Goal: Task Accomplishment & Management: Manage account settings

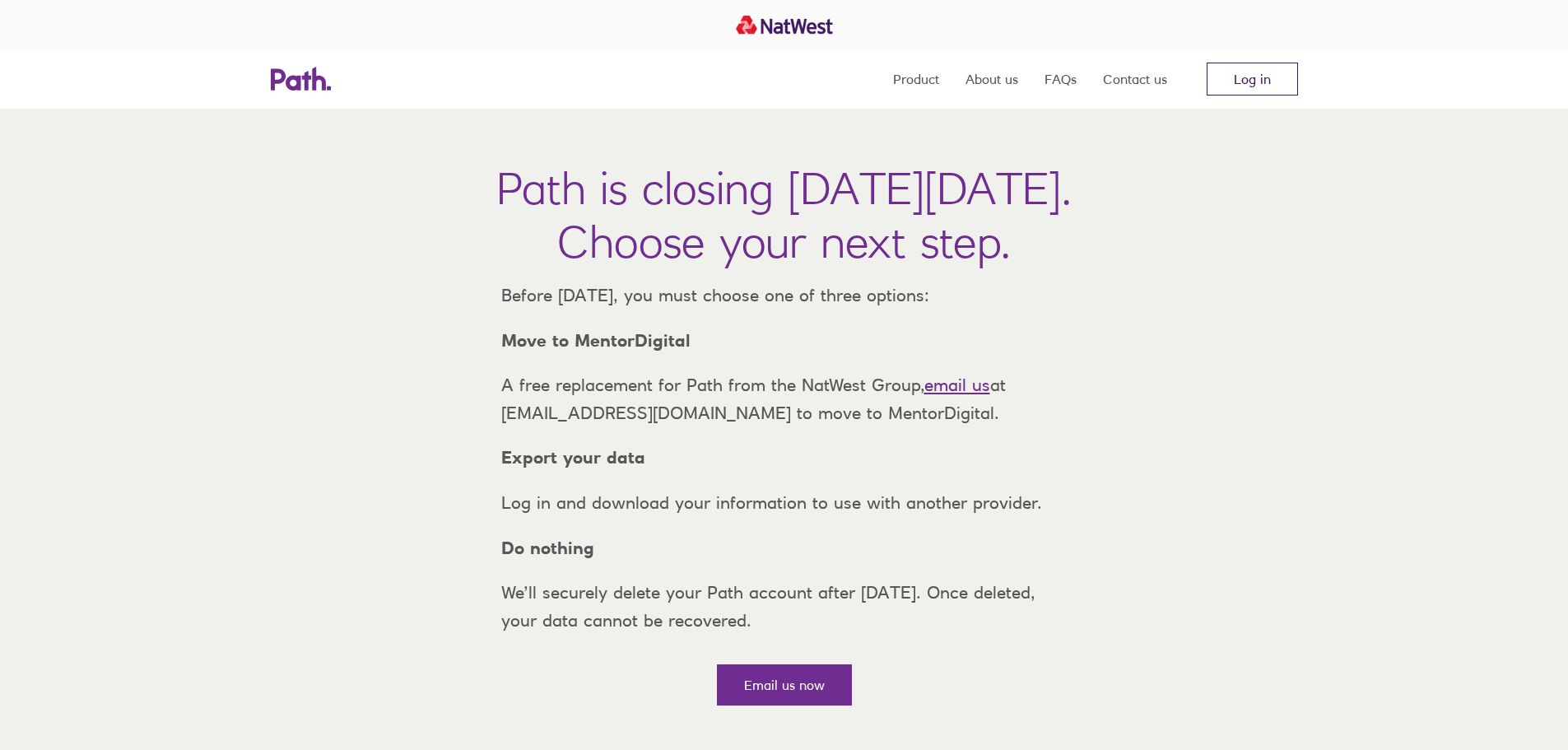
click at [1257, 66] on link "Log in" at bounding box center [1252, 79] width 91 height 33
click at [1234, 85] on link "Log in" at bounding box center [1252, 79] width 91 height 33
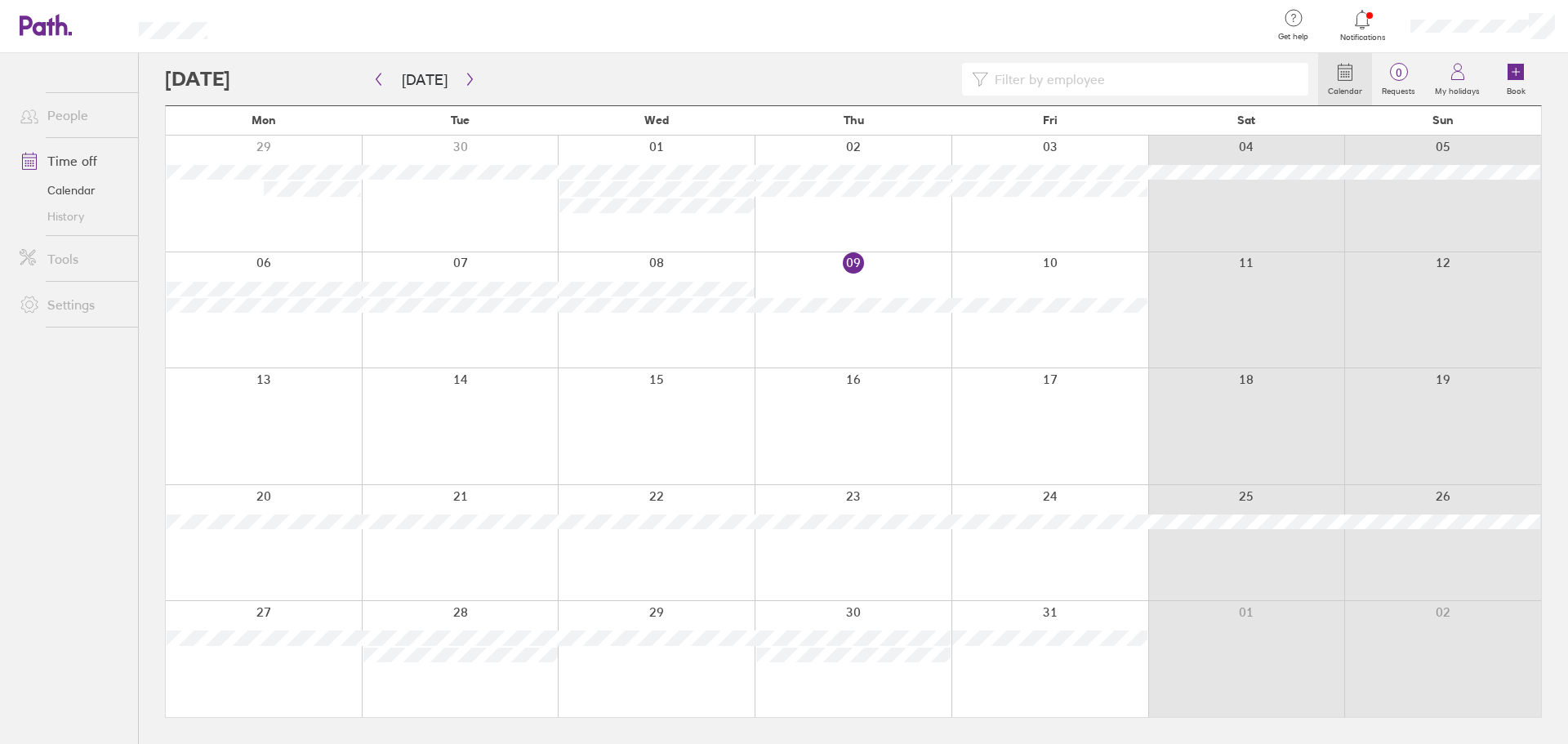
click at [1042, 269] on div at bounding box center [1049, 310] width 197 height 116
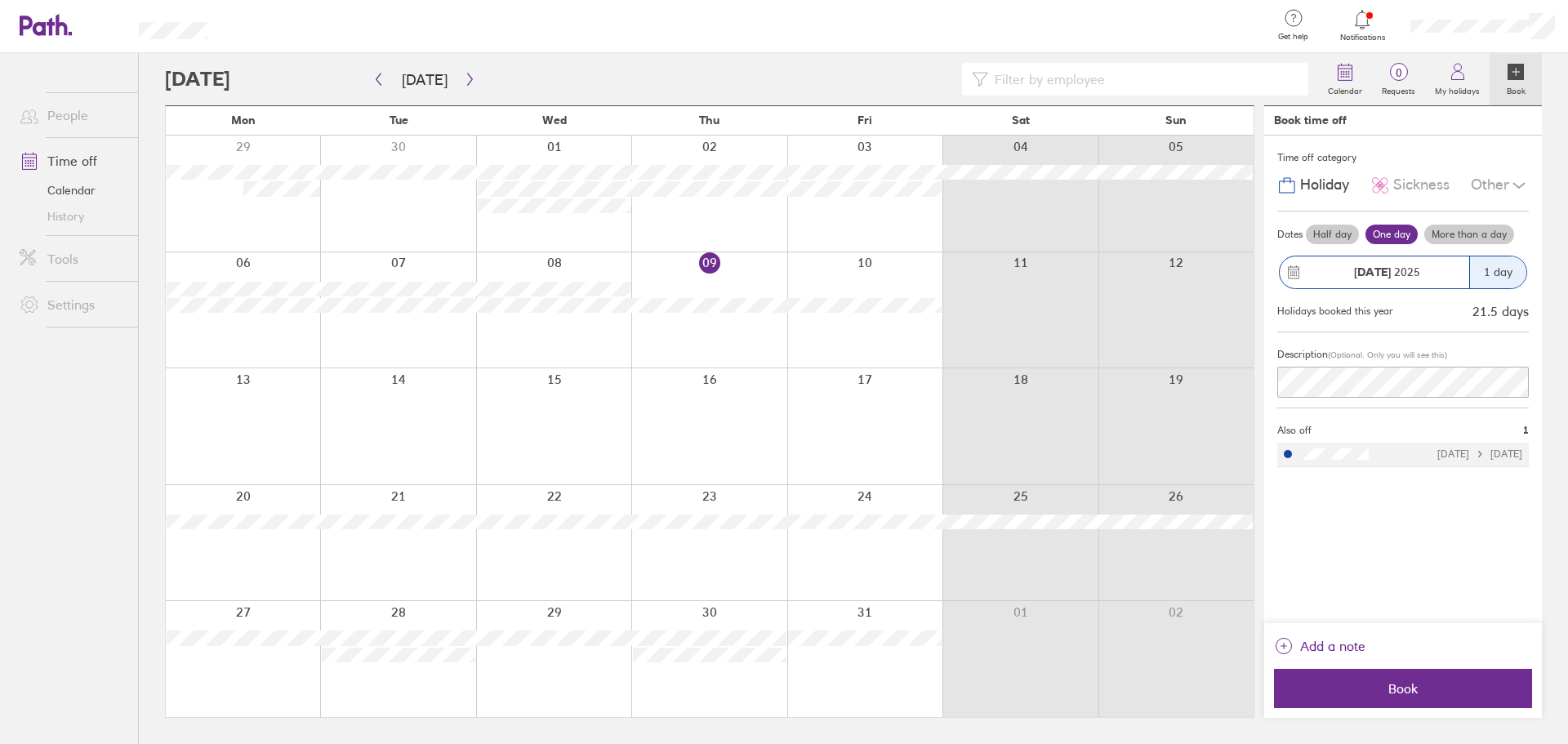
click at [1496, 185] on div "Other" at bounding box center [1500, 186] width 58 height 31
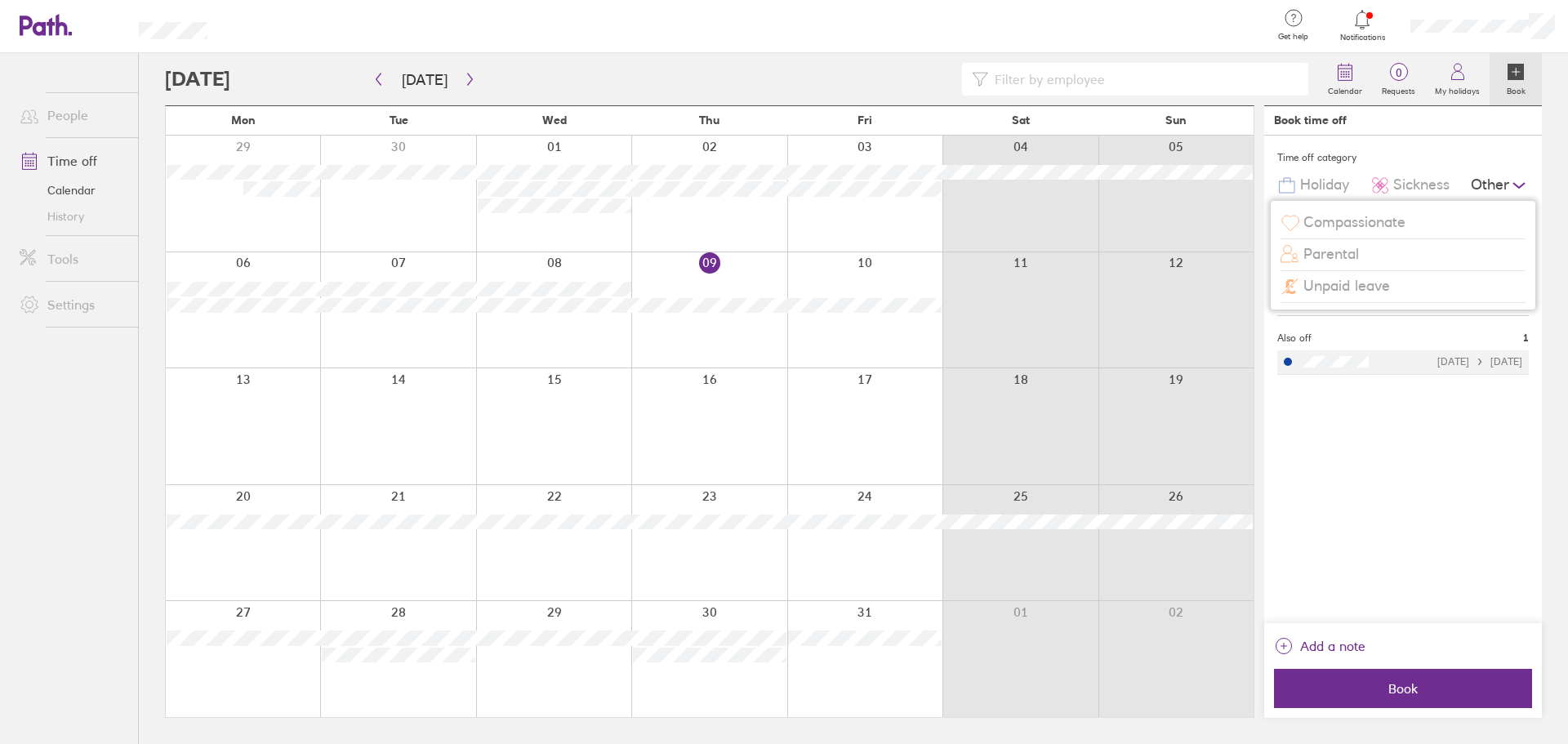
click at [1365, 290] on span "Unpaid leave" at bounding box center [1346, 287] width 86 height 17
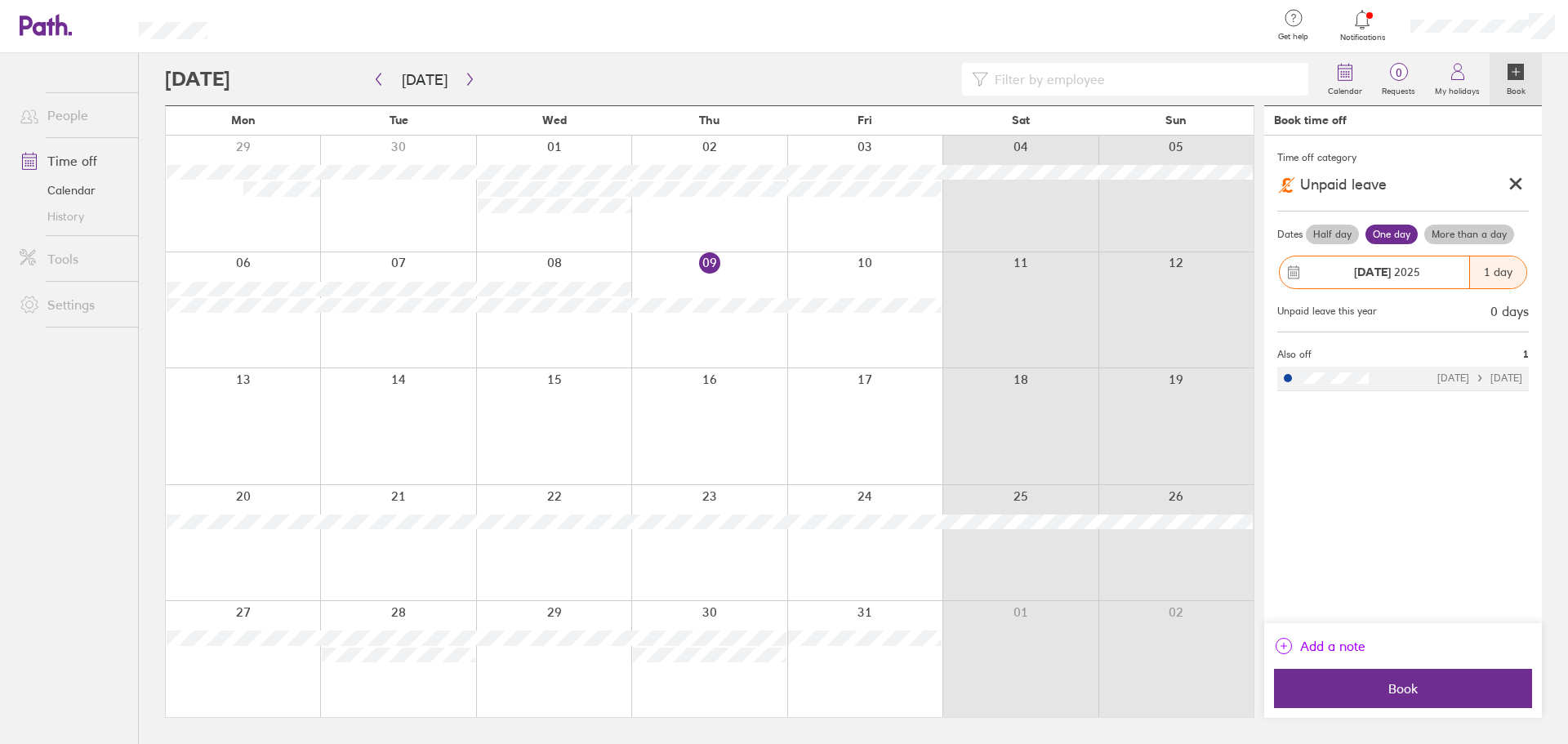
click at [1296, 642] on button "Add a note" at bounding box center [1319, 645] width 91 height 26
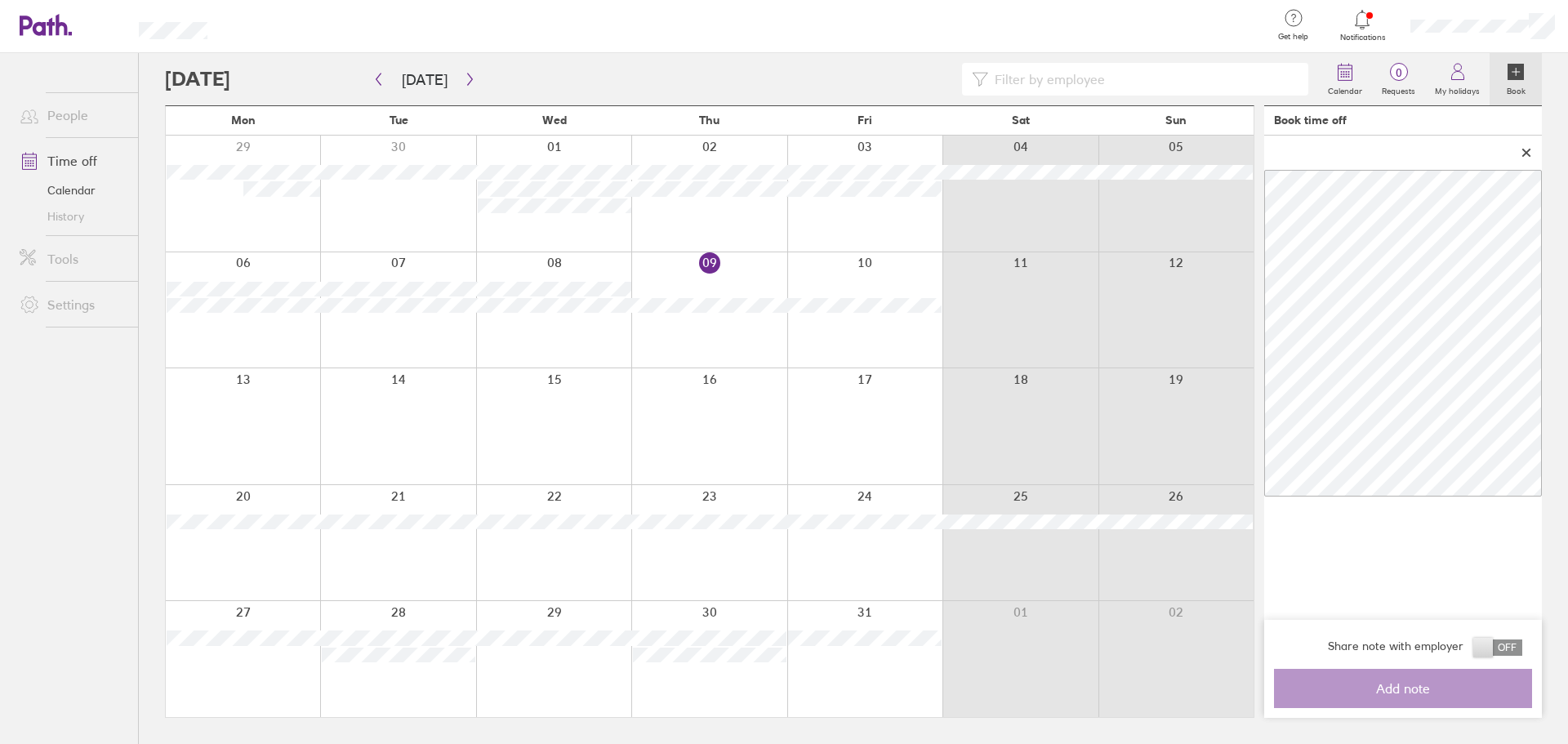
click at [1495, 643] on span at bounding box center [1497, 647] width 49 height 17
click at [1522, 652] on input "checkbox" at bounding box center [1522, 652] width 0 height 0
click at [1390, 701] on button "Add note" at bounding box center [1403, 688] width 258 height 39
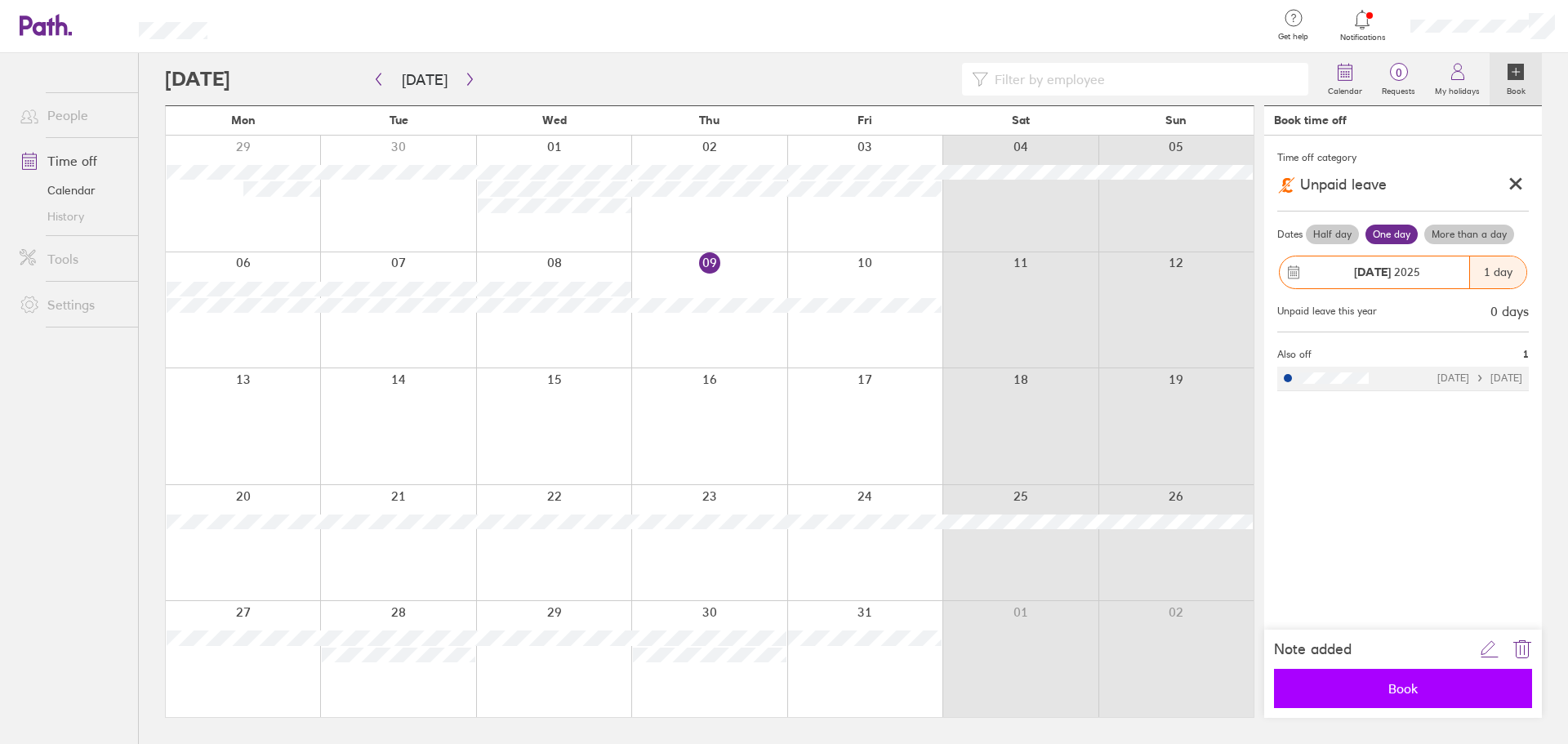
click at [1407, 700] on button "Book" at bounding box center [1403, 688] width 258 height 39
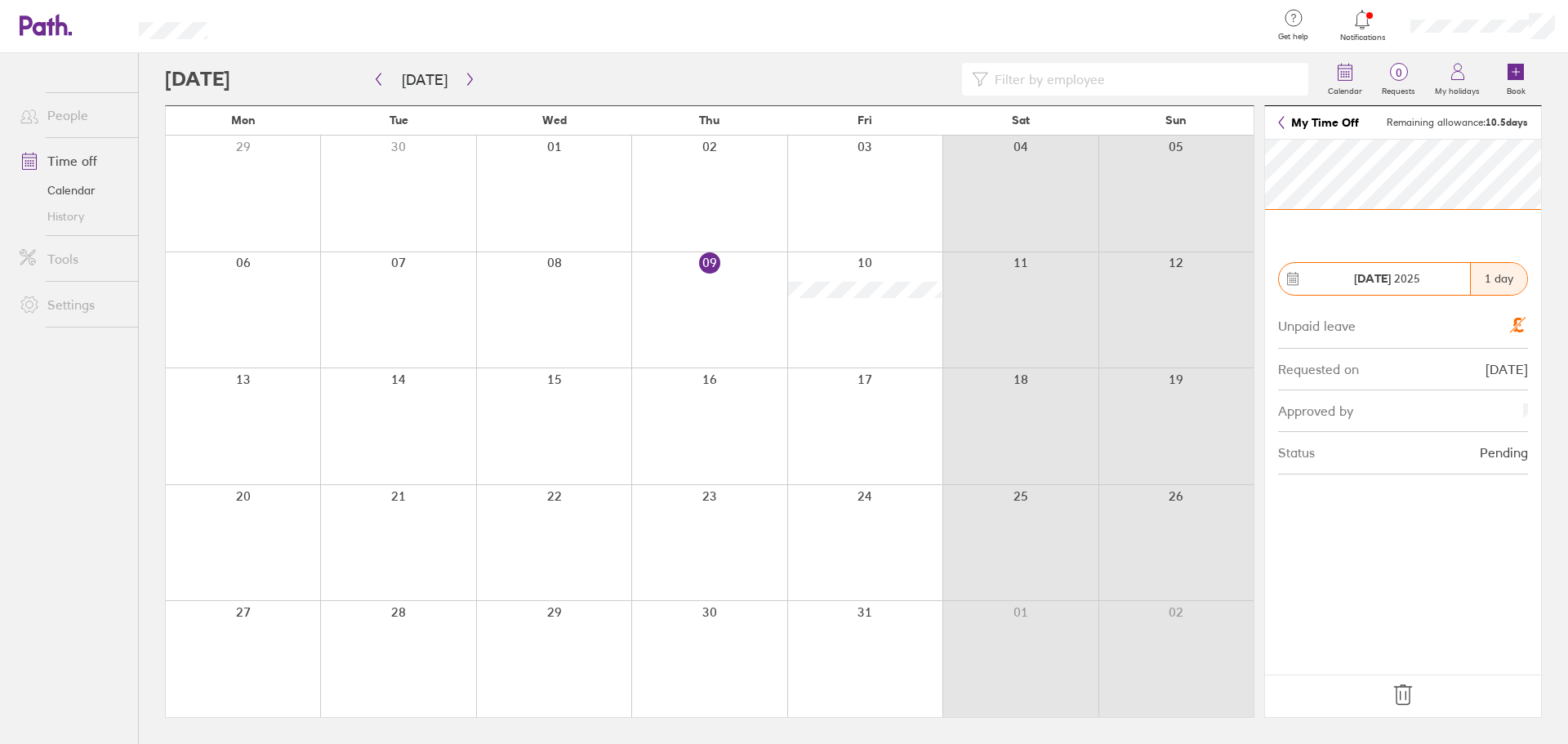
click at [1395, 690] on icon at bounding box center [1403, 694] width 26 height 26
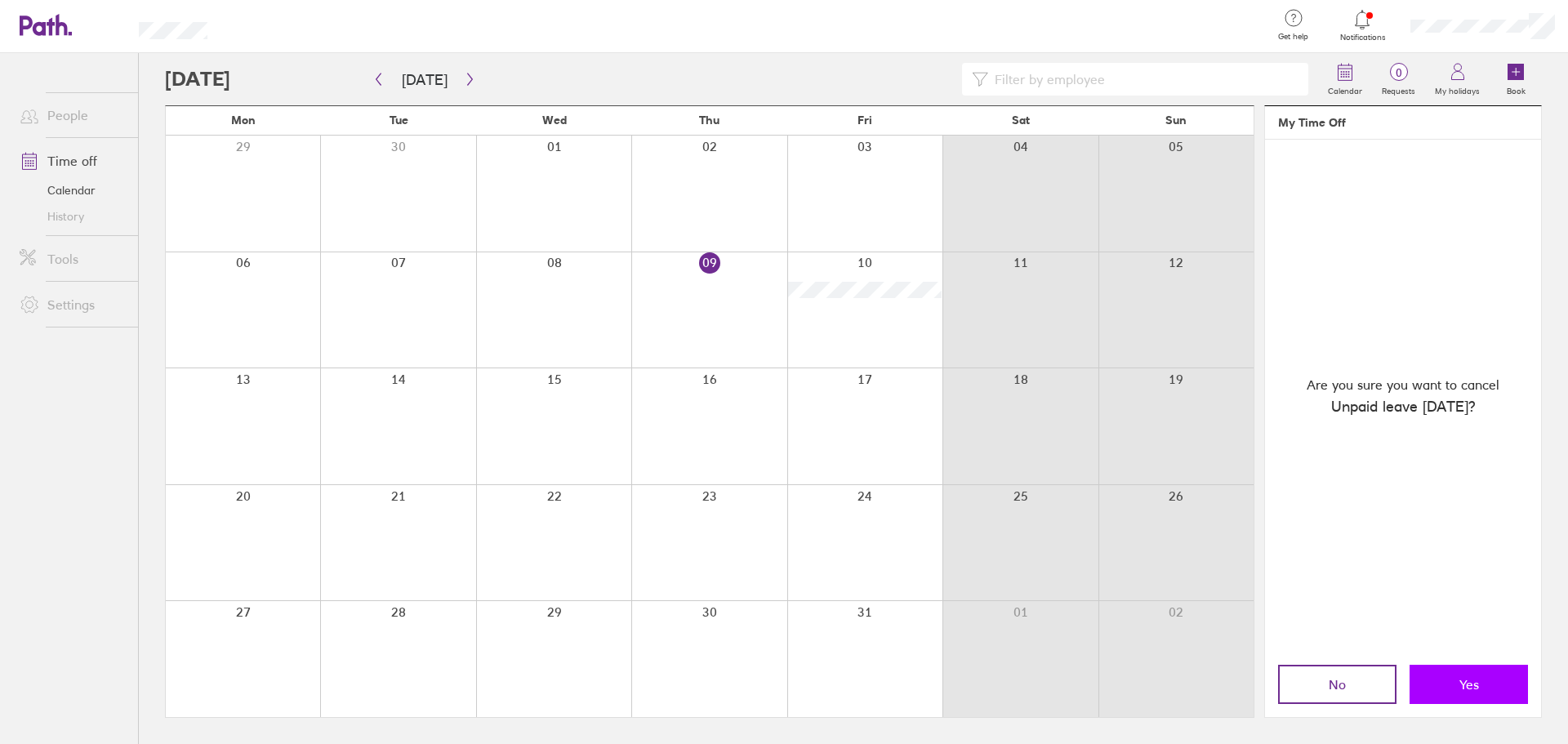
click at [1470, 692] on span "Yes" at bounding box center [1469, 684] width 19 height 15
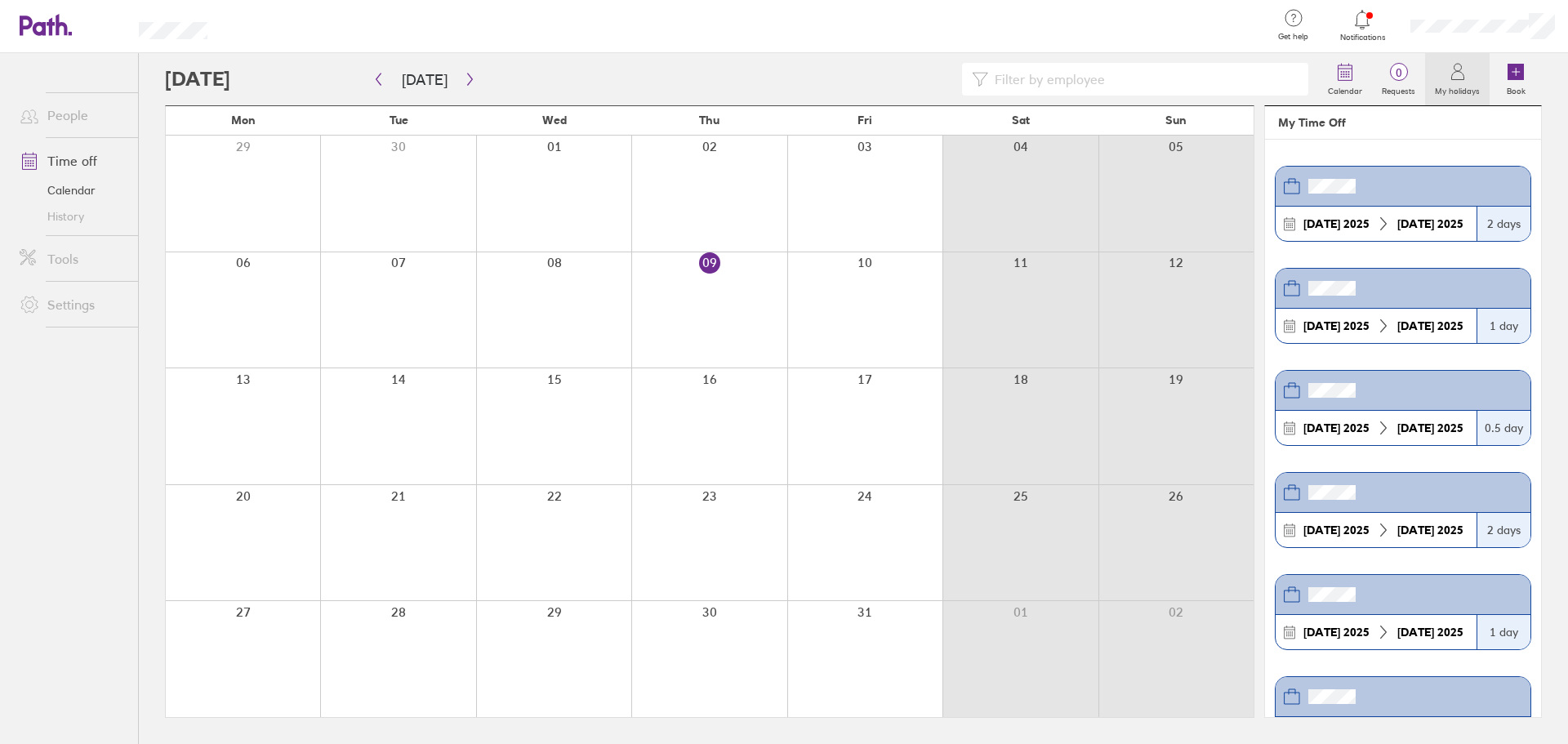
click at [868, 264] on div at bounding box center [865, 310] width 155 height 116
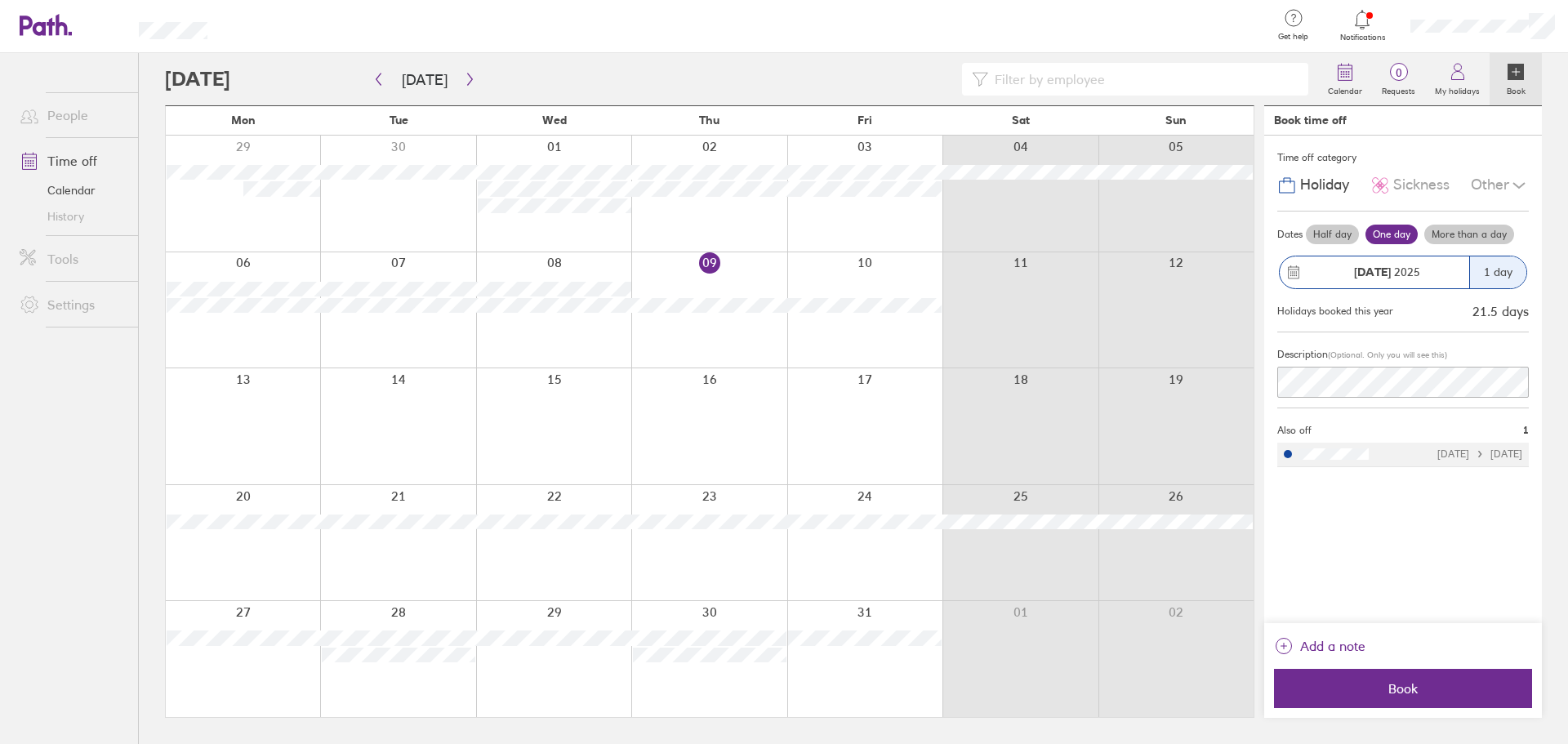
click at [1509, 185] on icon at bounding box center [1518, 186] width 19 height 19
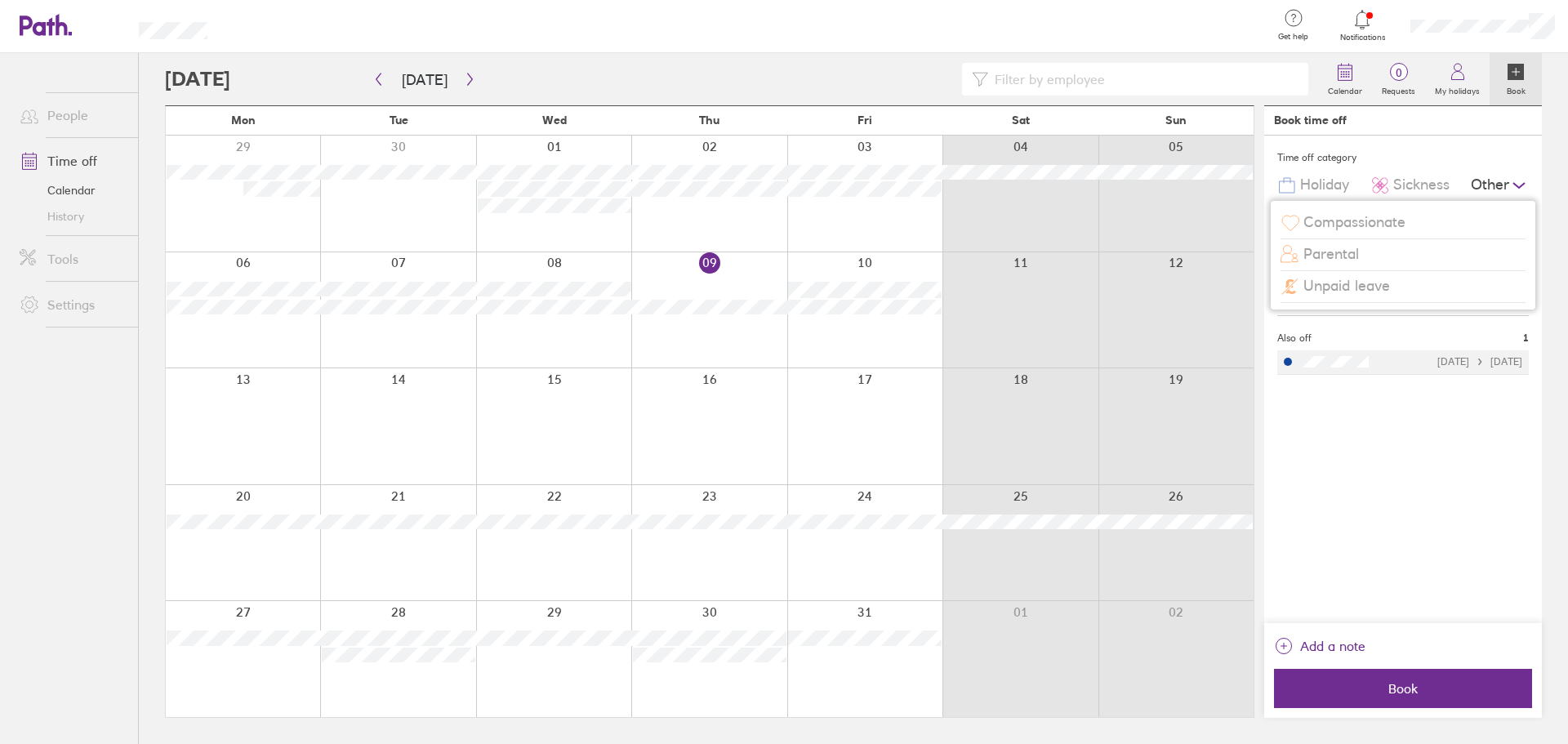
click at [1406, 528] on div "Time off category Holiday Sickness Other Compassionate Parental Unpaid leave Da…" at bounding box center [1403, 380] width 278 height 488
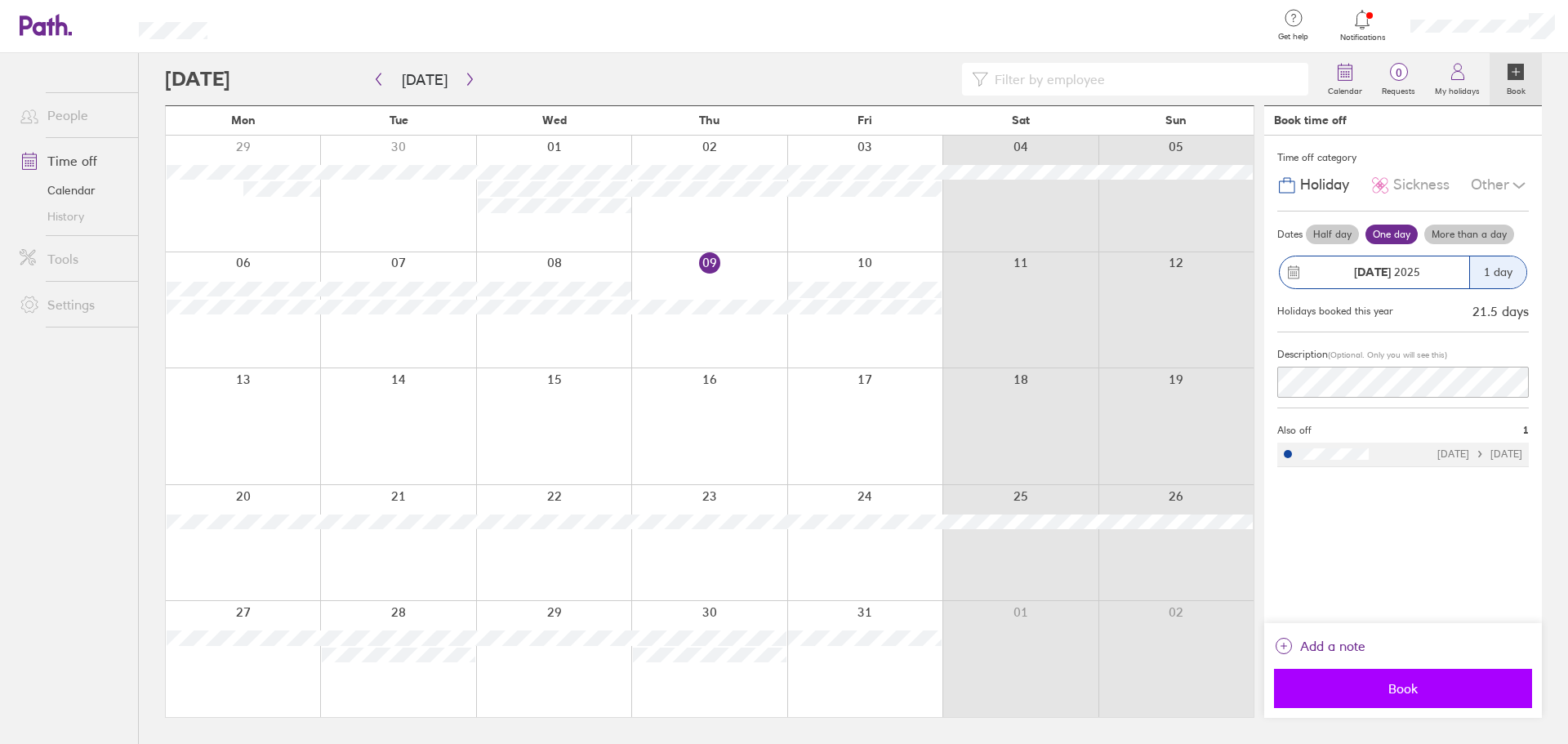
click at [1395, 689] on span "Book" at bounding box center [1403, 688] width 235 height 15
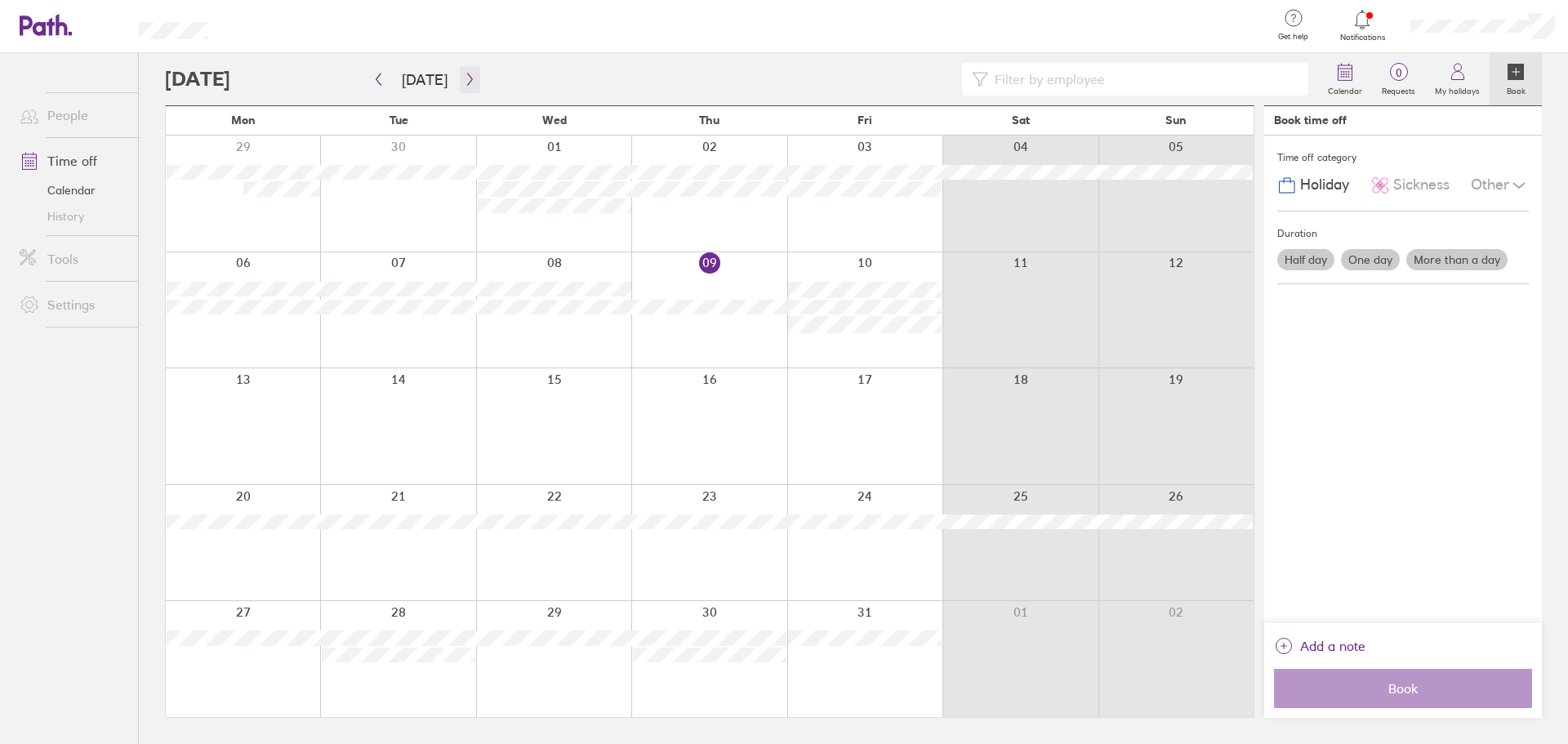
click at [463, 70] on button "button" at bounding box center [469, 80] width 20 height 27
click at [467, 79] on icon "button" at bounding box center [469, 80] width 5 height 13
click at [402, 384] on div at bounding box center [397, 425] width 155 height 116
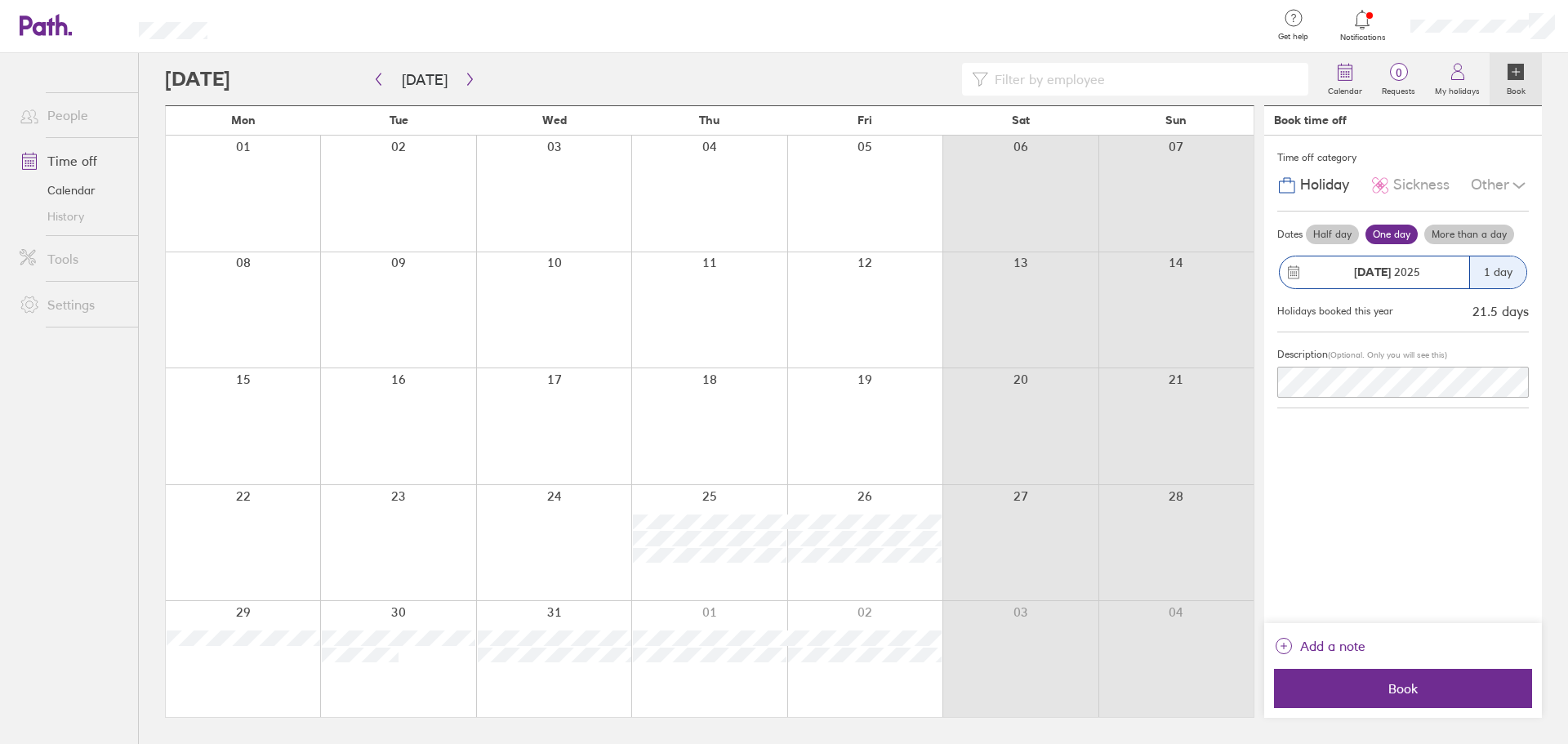
click at [1454, 233] on label "More than a day" at bounding box center [1469, 234] width 89 height 19
click at [0, 0] on input "More than a day" at bounding box center [0, 0] width 0 height 0
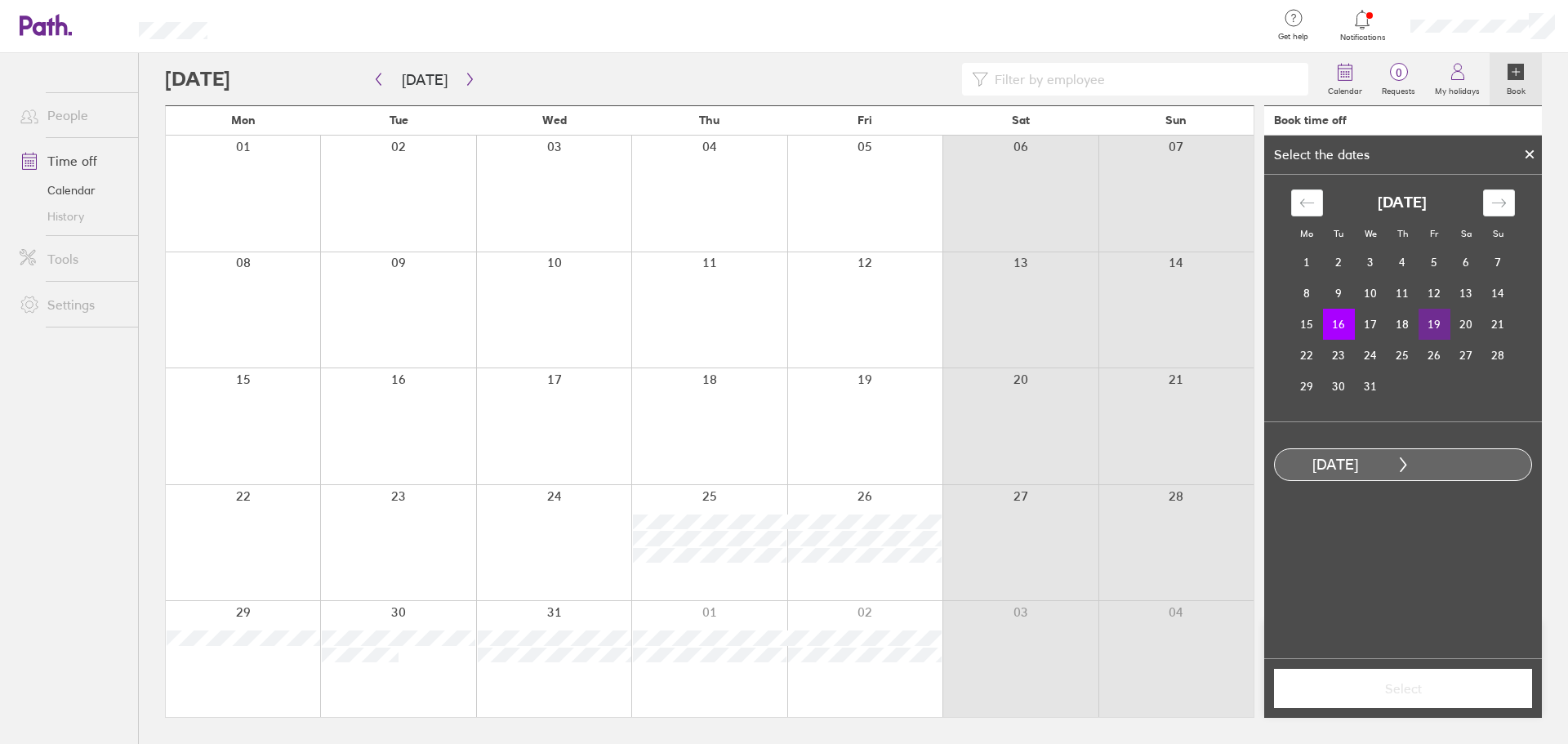
click at [1430, 327] on td "19" at bounding box center [1434, 324] width 32 height 31
click at [1416, 678] on button "Select" at bounding box center [1403, 688] width 258 height 39
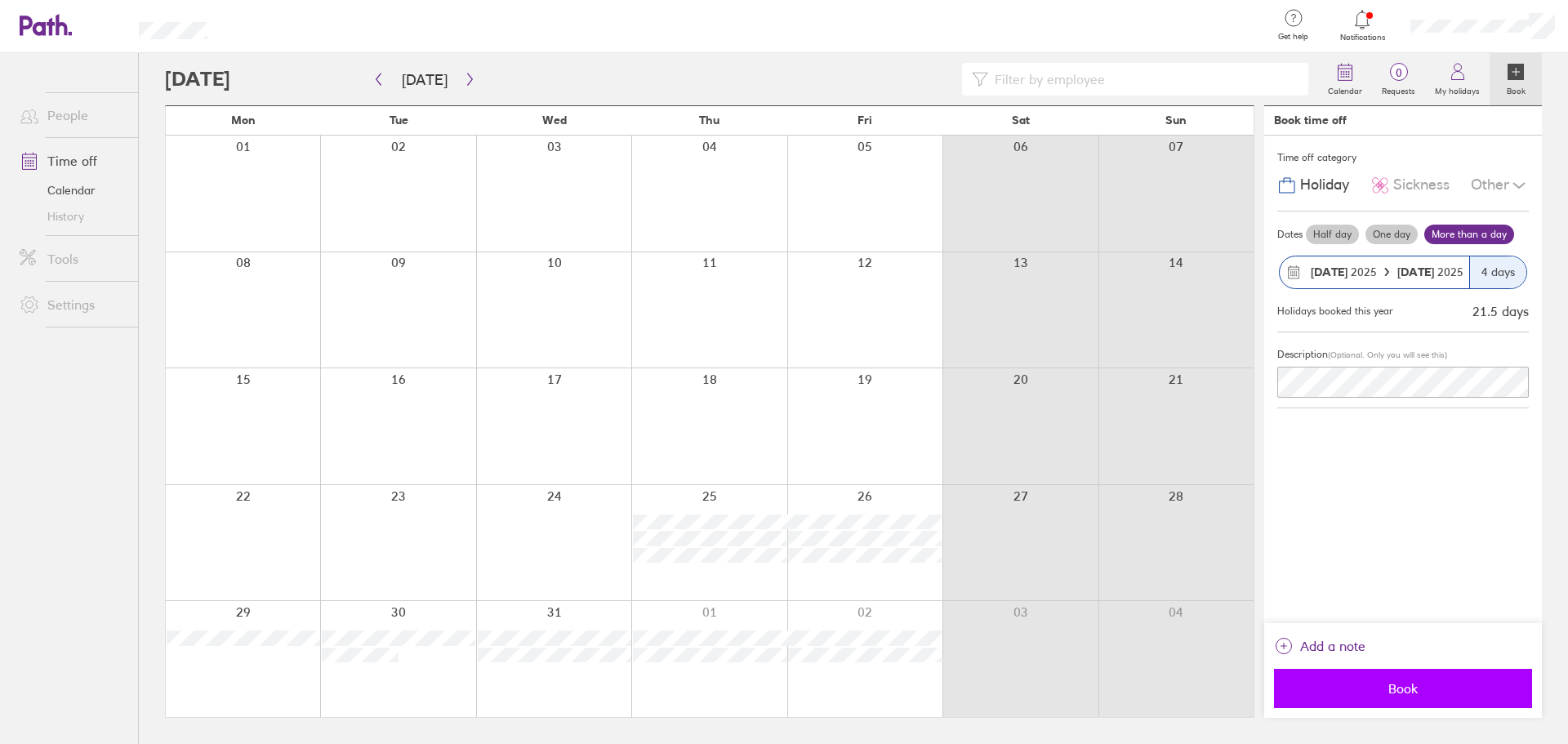
click at [1426, 694] on span "Book" at bounding box center [1403, 688] width 235 height 15
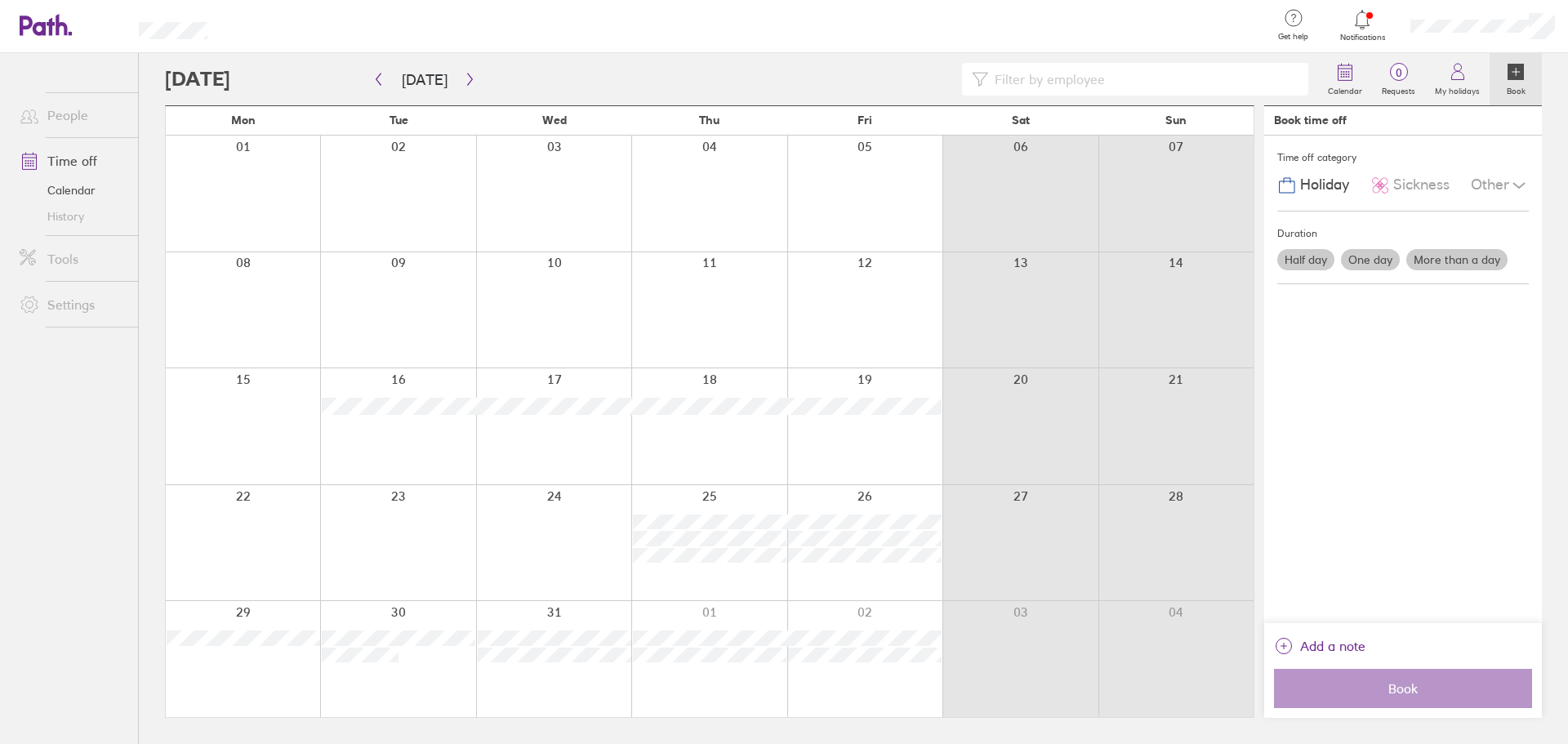
click at [245, 501] on div at bounding box center [243, 542] width 154 height 116
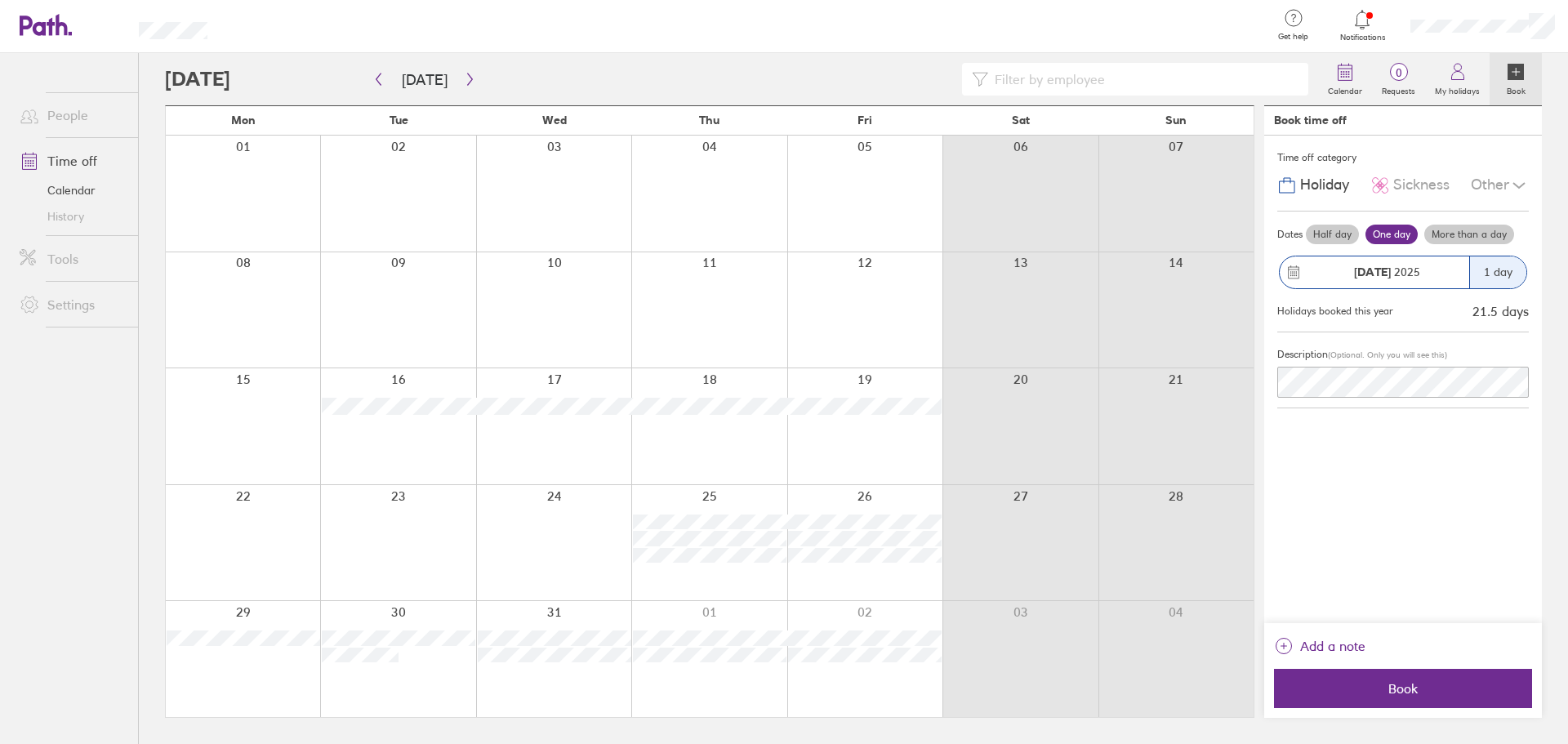
click at [1485, 261] on div "1 day" at bounding box center [1497, 272] width 57 height 32
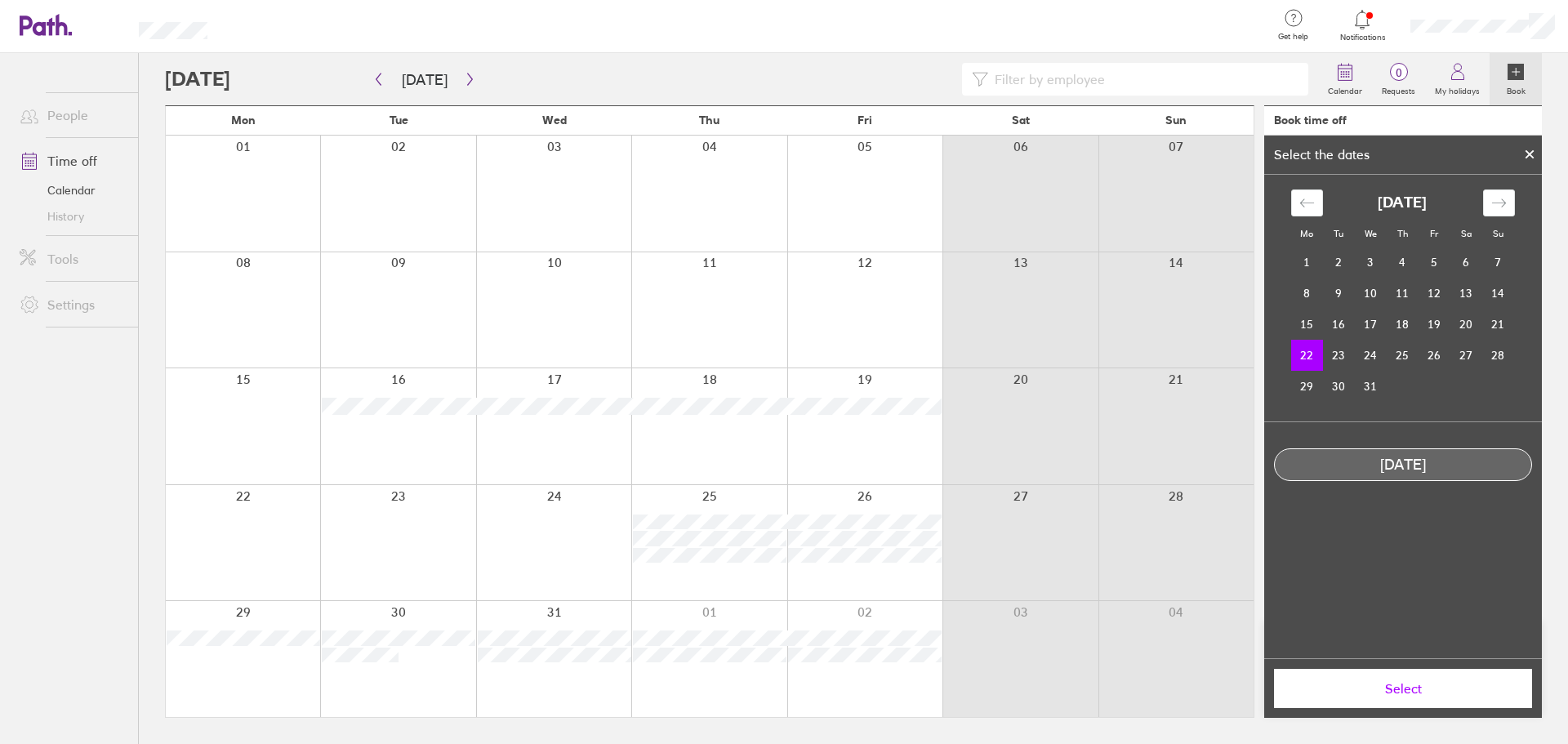
click at [1308, 352] on td "22" at bounding box center [1307, 355] width 32 height 31
click at [1441, 362] on td "26" at bounding box center [1434, 355] width 32 height 31
click at [1299, 361] on td "22" at bounding box center [1307, 355] width 32 height 31
click at [1532, 147] on div at bounding box center [1529, 154] width 24 height 28
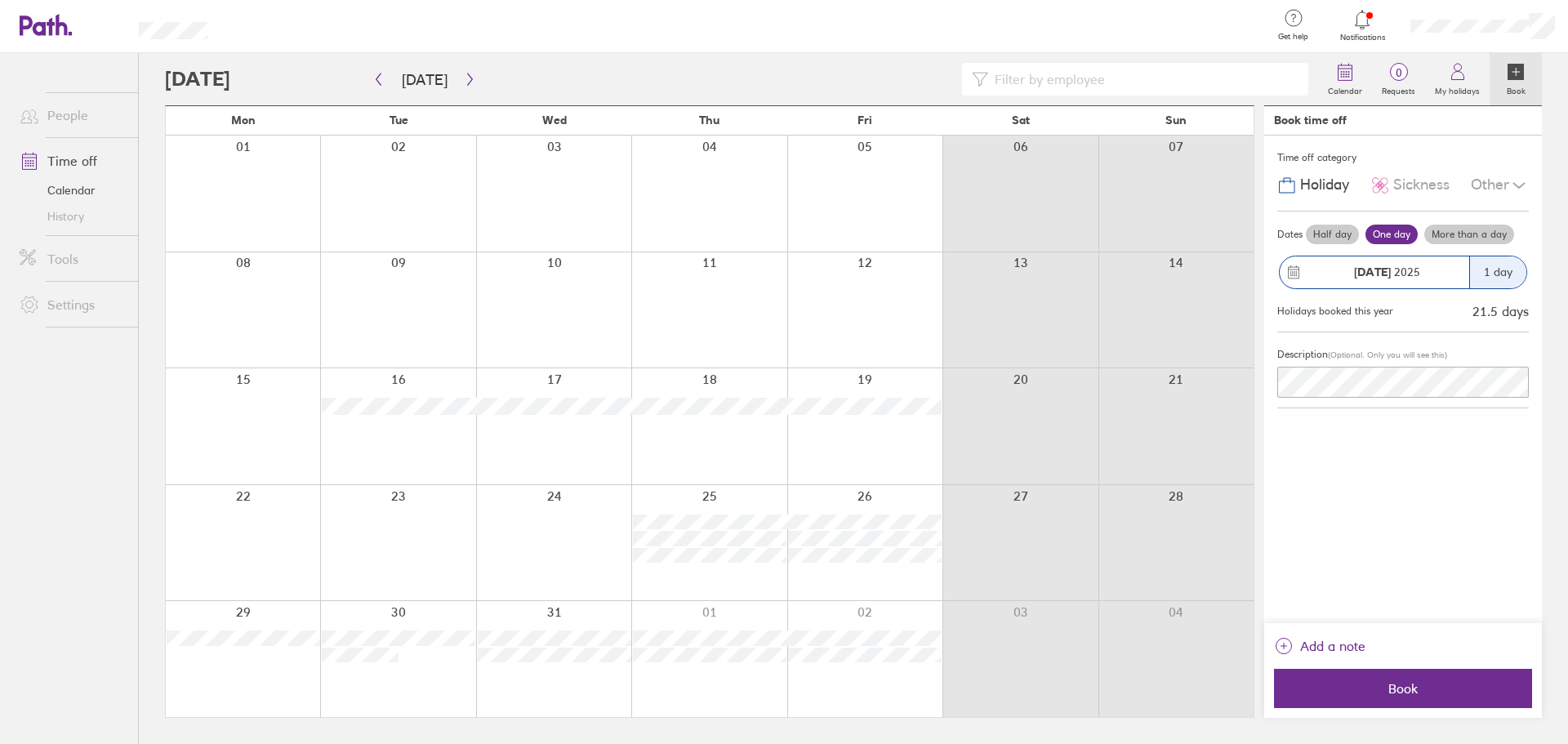
click at [1490, 228] on label "More than a day" at bounding box center [1469, 234] width 89 height 19
click at [0, 0] on input "More than a day" at bounding box center [0, 0] width 0 height 0
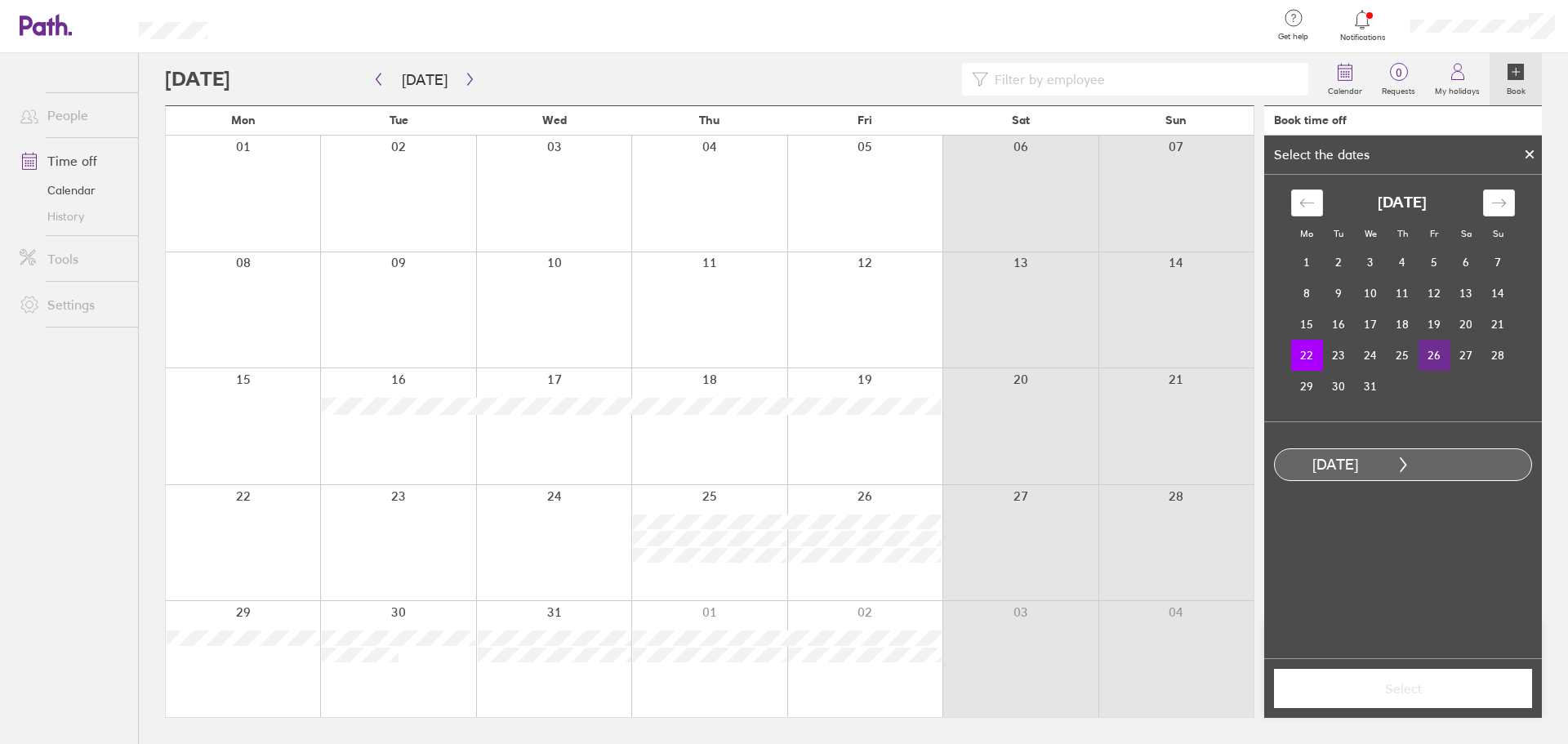
click at [1440, 357] on td "26" at bounding box center [1434, 355] width 32 height 31
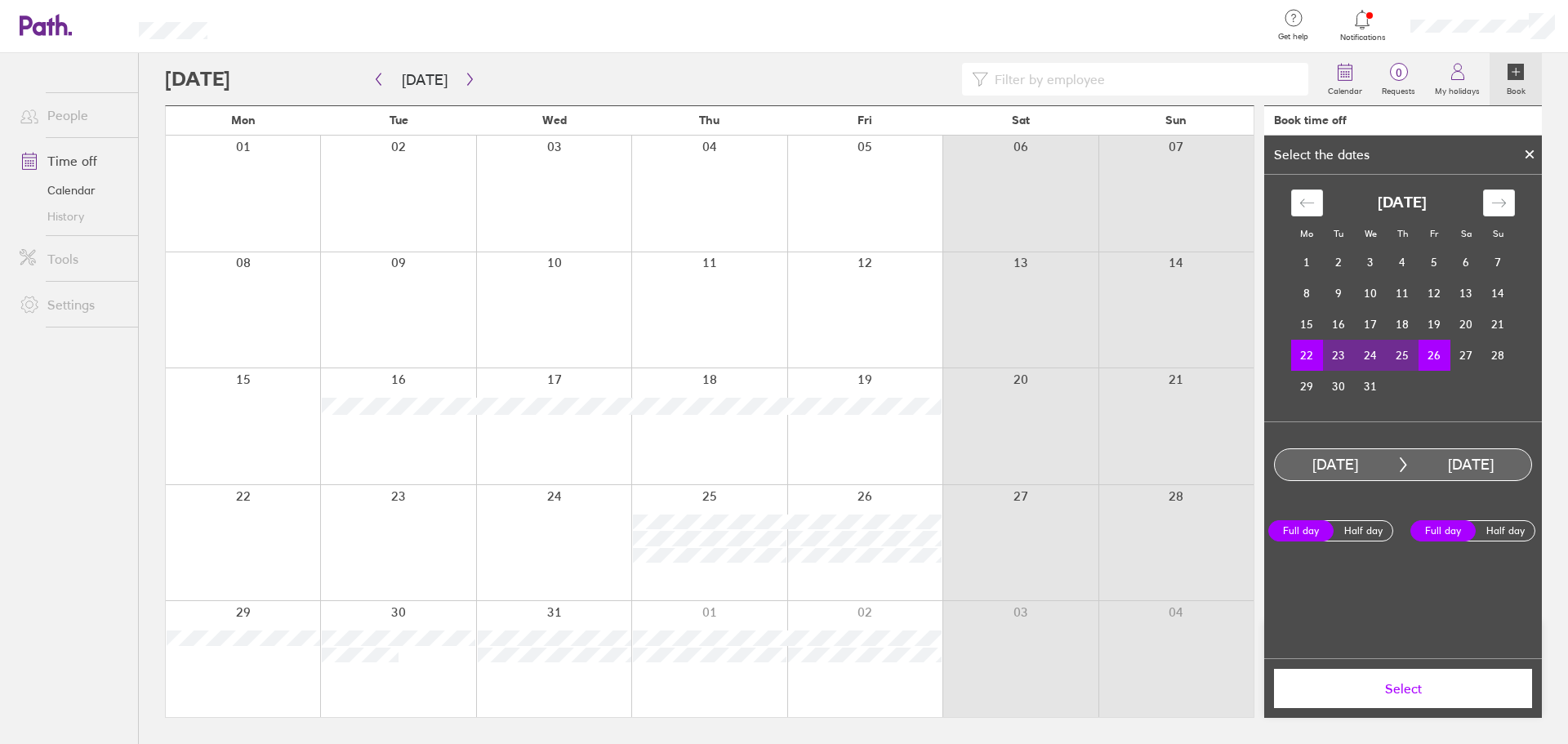
click at [1390, 702] on button "Select" at bounding box center [1403, 688] width 258 height 39
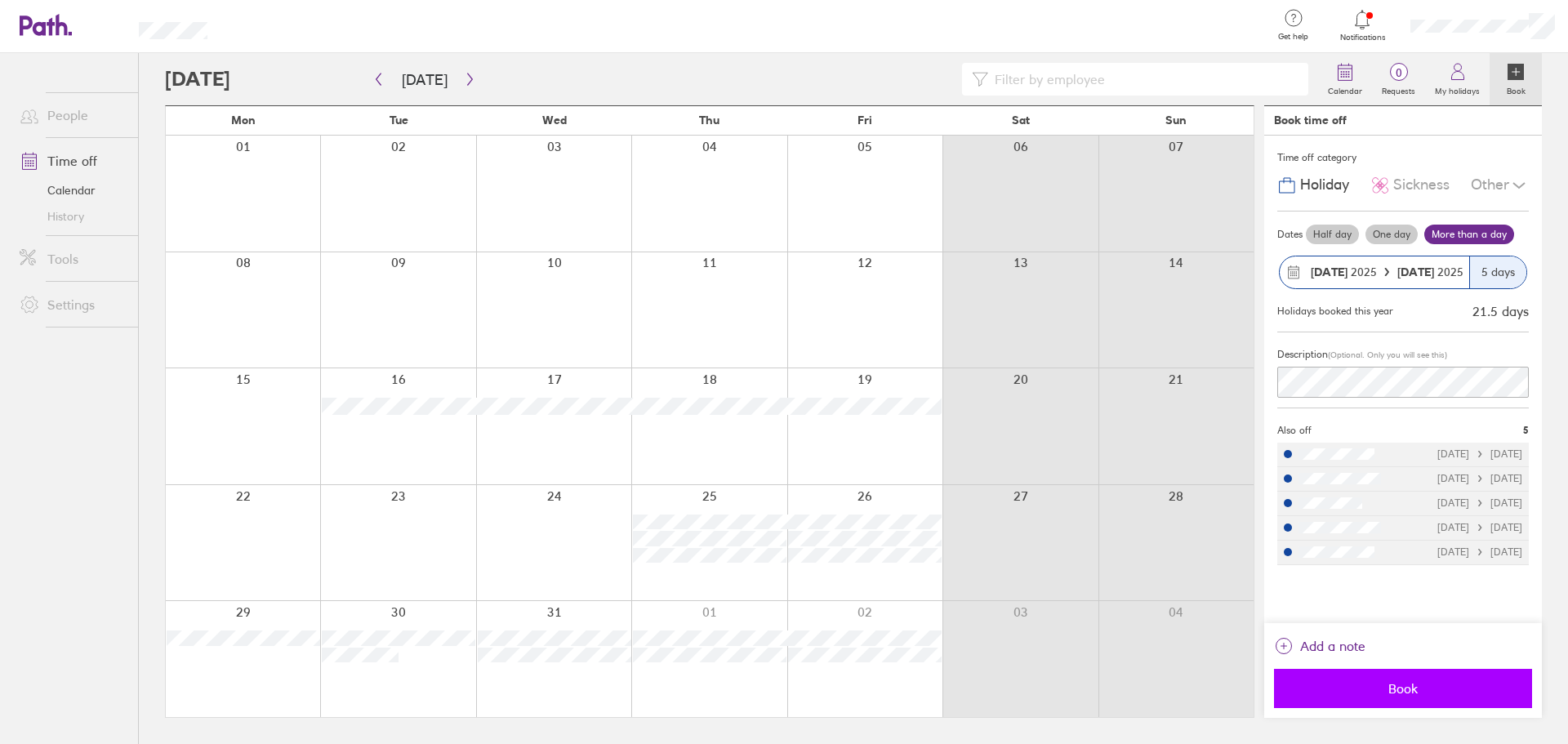
click at [1385, 690] on span "Book" at bounding box center [1403, 688] width 235 height 15
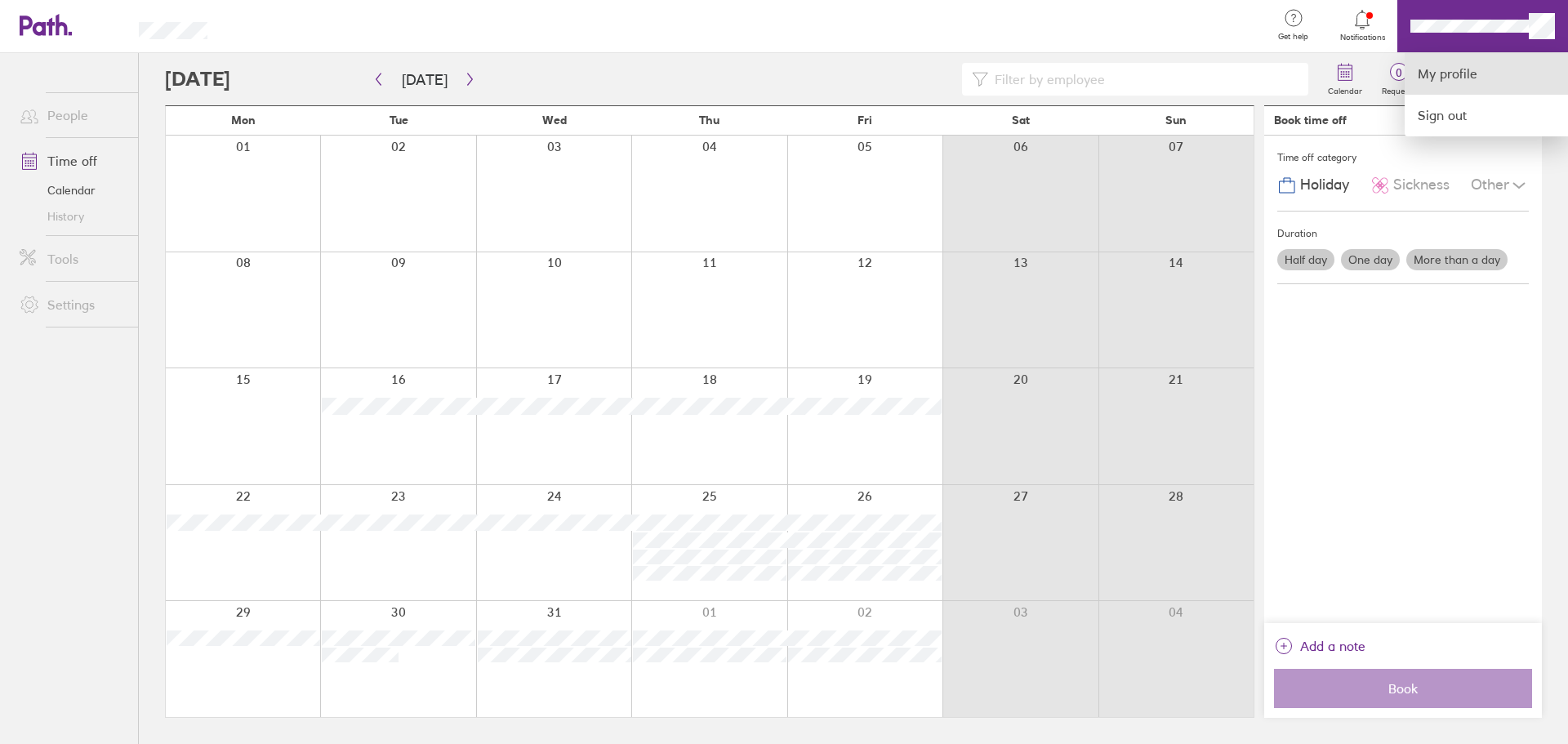
click at [1464, 67] on link "My profile" at bounding box center [1486, 74] width 163 height 42
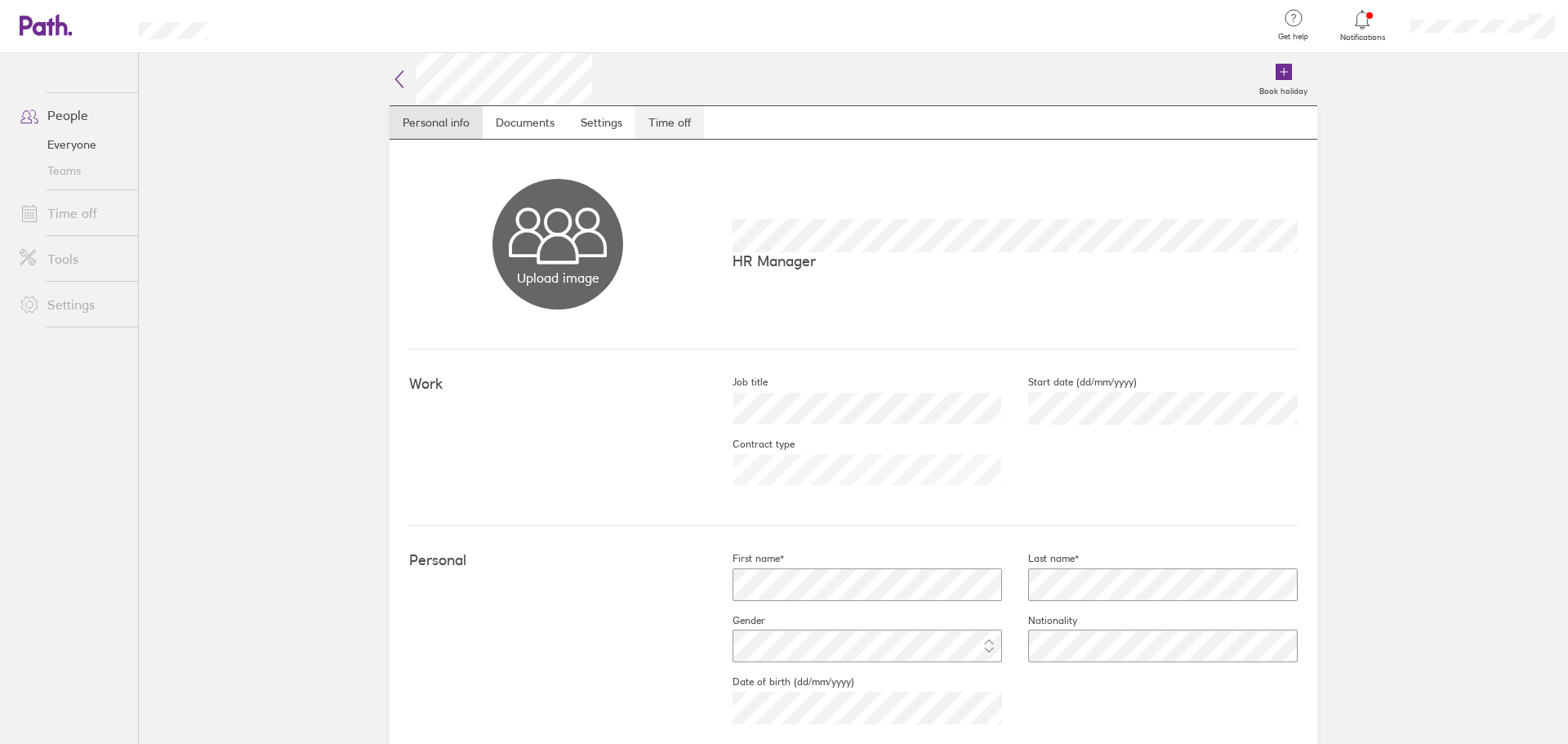
click at [681, 110] on link "Time off" at bounding box center [669, 122] width 69 height 33
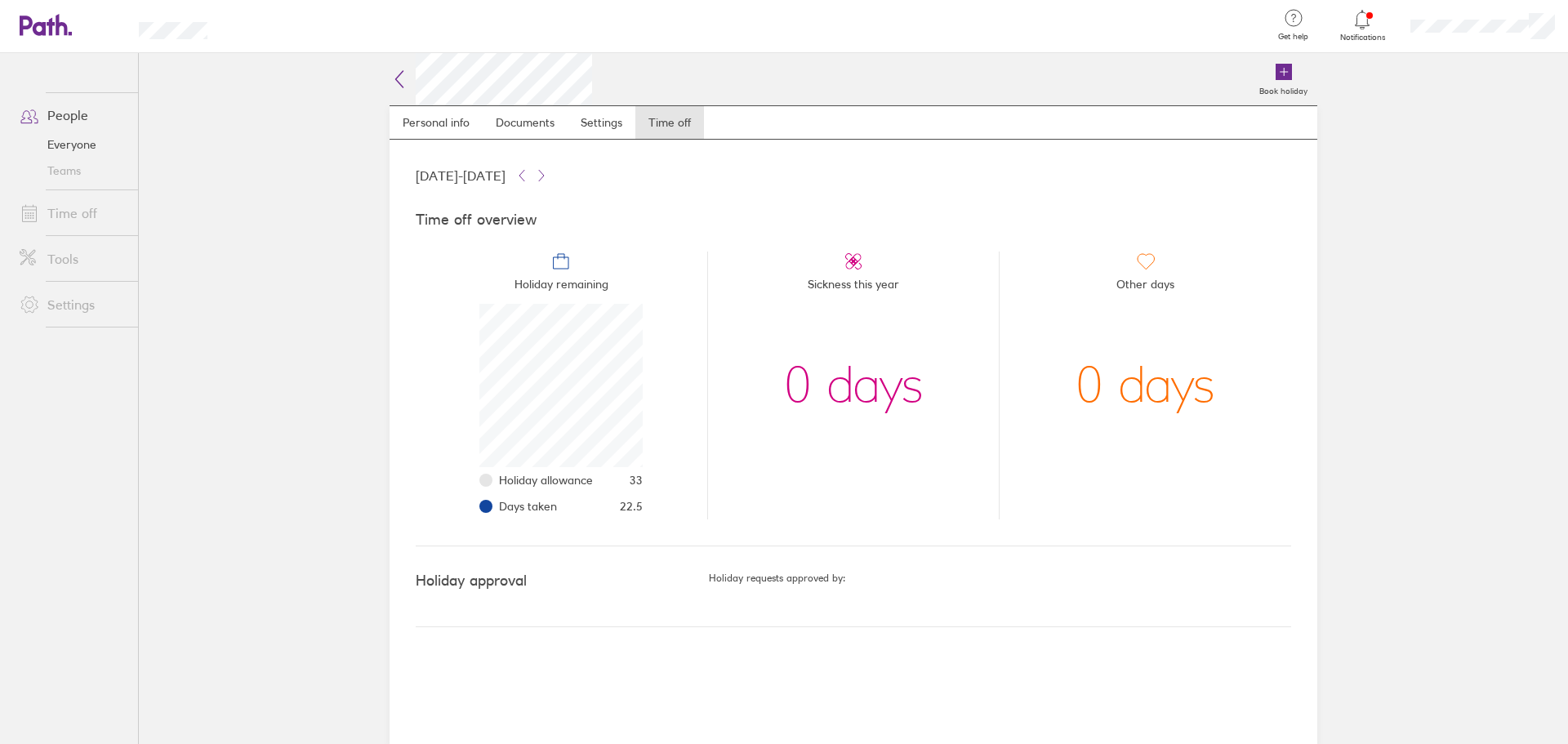
scroll to position [163, 163]
drag, startPoint x: 665, startPoint y: 515, endPoint x: 447, endPoint y: 464, distance: 223.9
click at [447, 464] on li "Holiday remaining Holiday allowance 33 Days taken 22.5" at bounding box center [562, 386] width 291 height 268
click at [617, 493] on li "Days taken 22.5" at bounding box center [571, 506] width 144 height 26
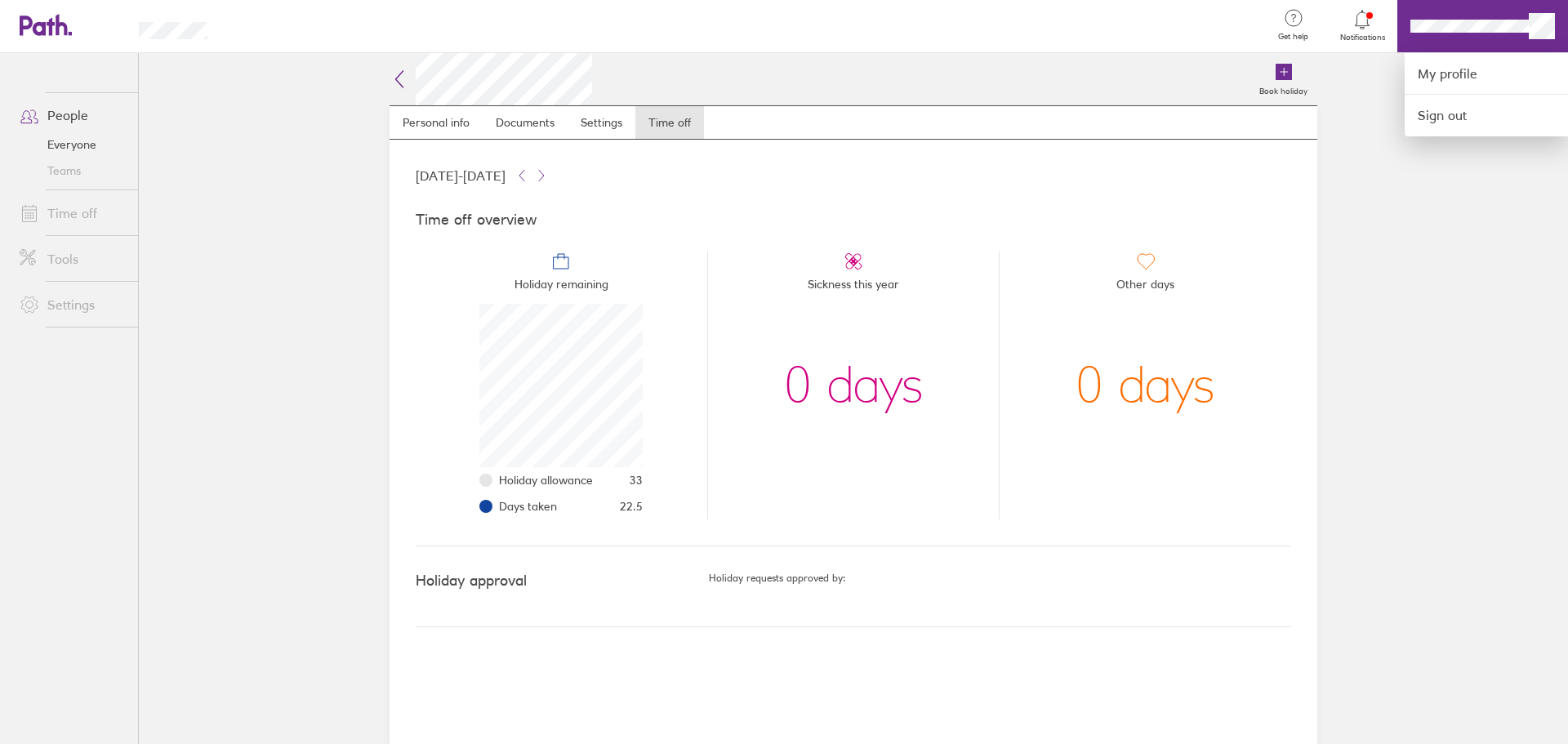
click at [58, 25] on div at bounding box center [784, 372] width 1568 height 744
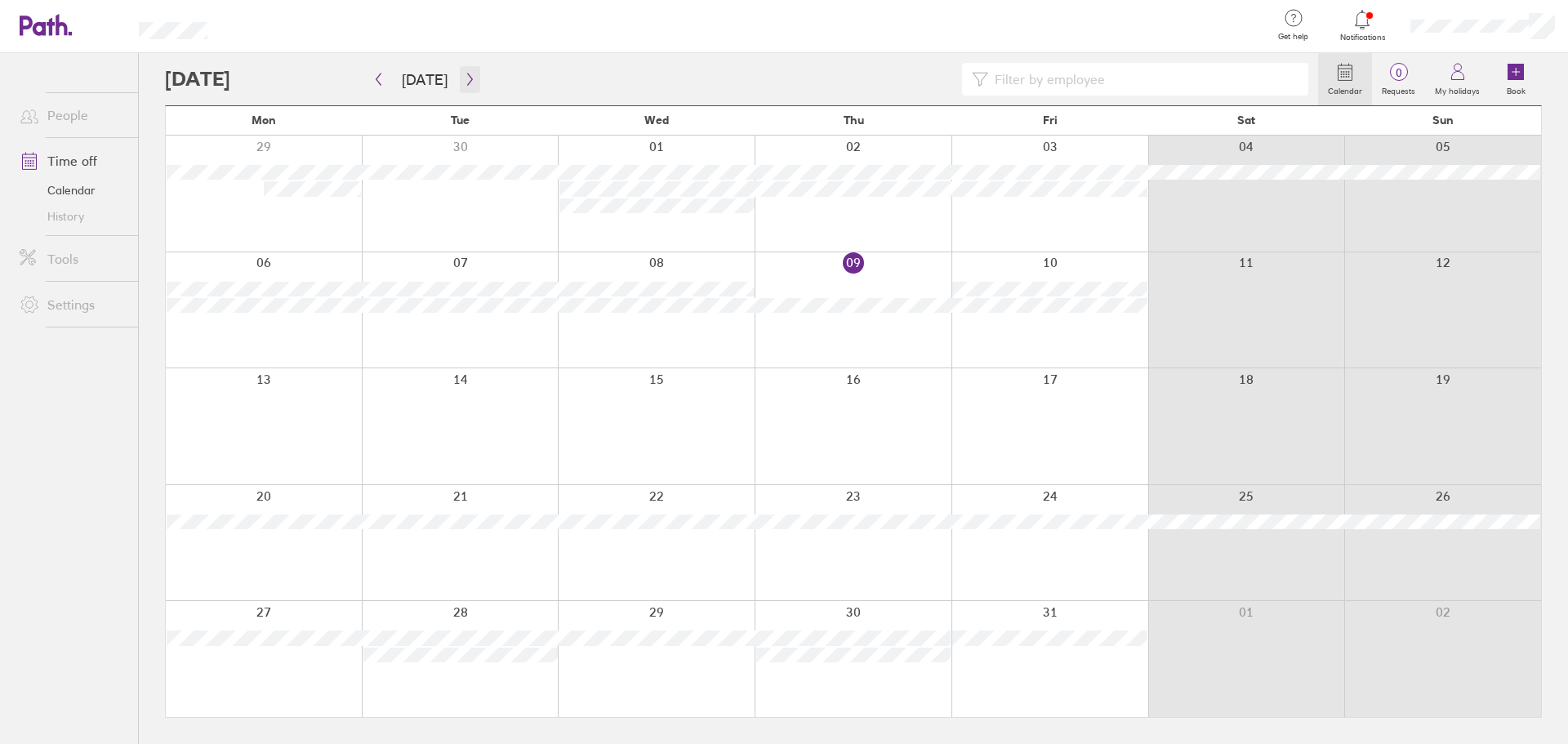
click at [469, 80] on icon "button" at bounding box center [469, 79] width 13 height 13
click at [473, 76] on button "button" at bounding box center [469, 80] width 20 height 27
click at [468, 77] on icon "button" at bounding box center [469, 79] width 13 height 13
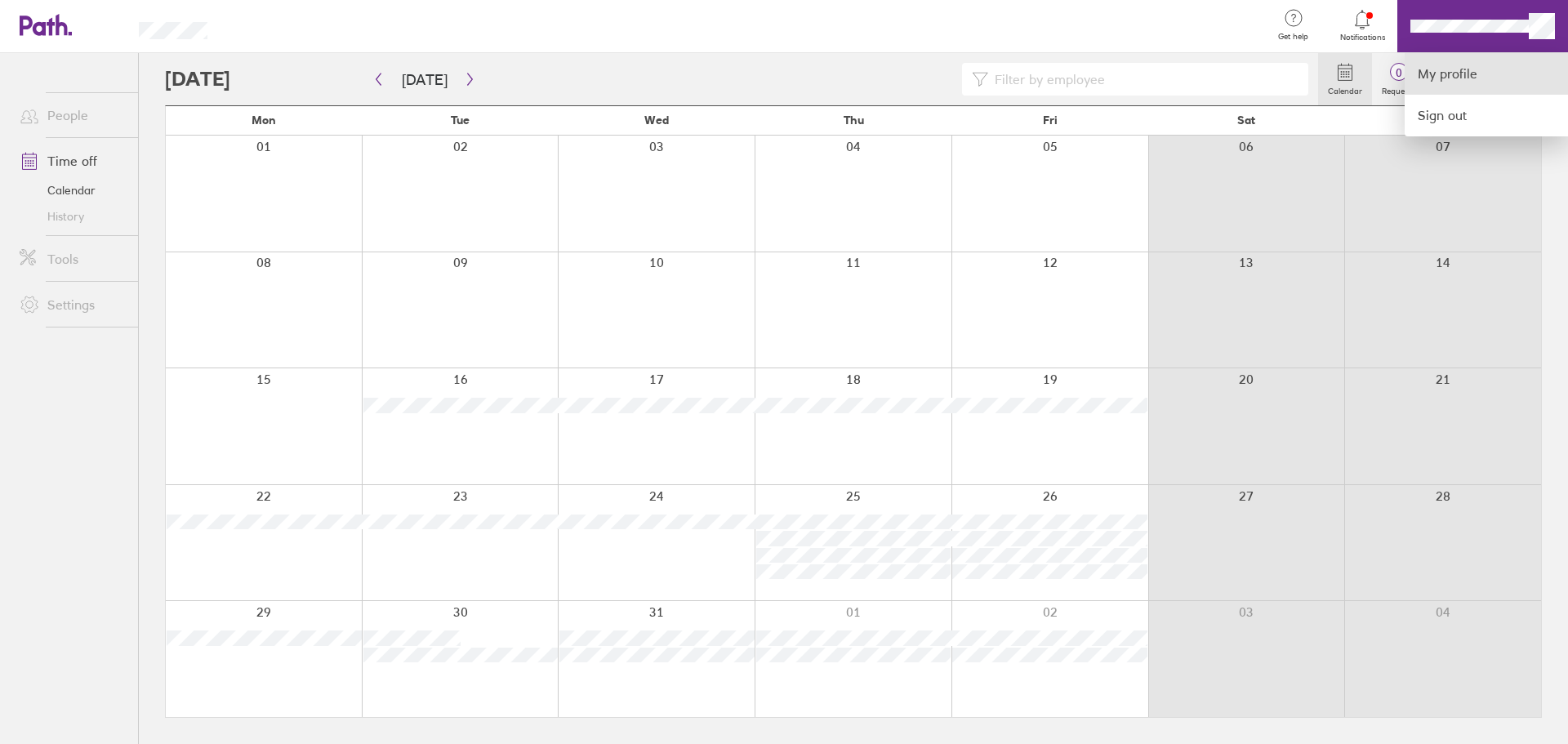
click at [1472, 72] on link "My profile" at bounding box center [1486, 74] width 163 height 42
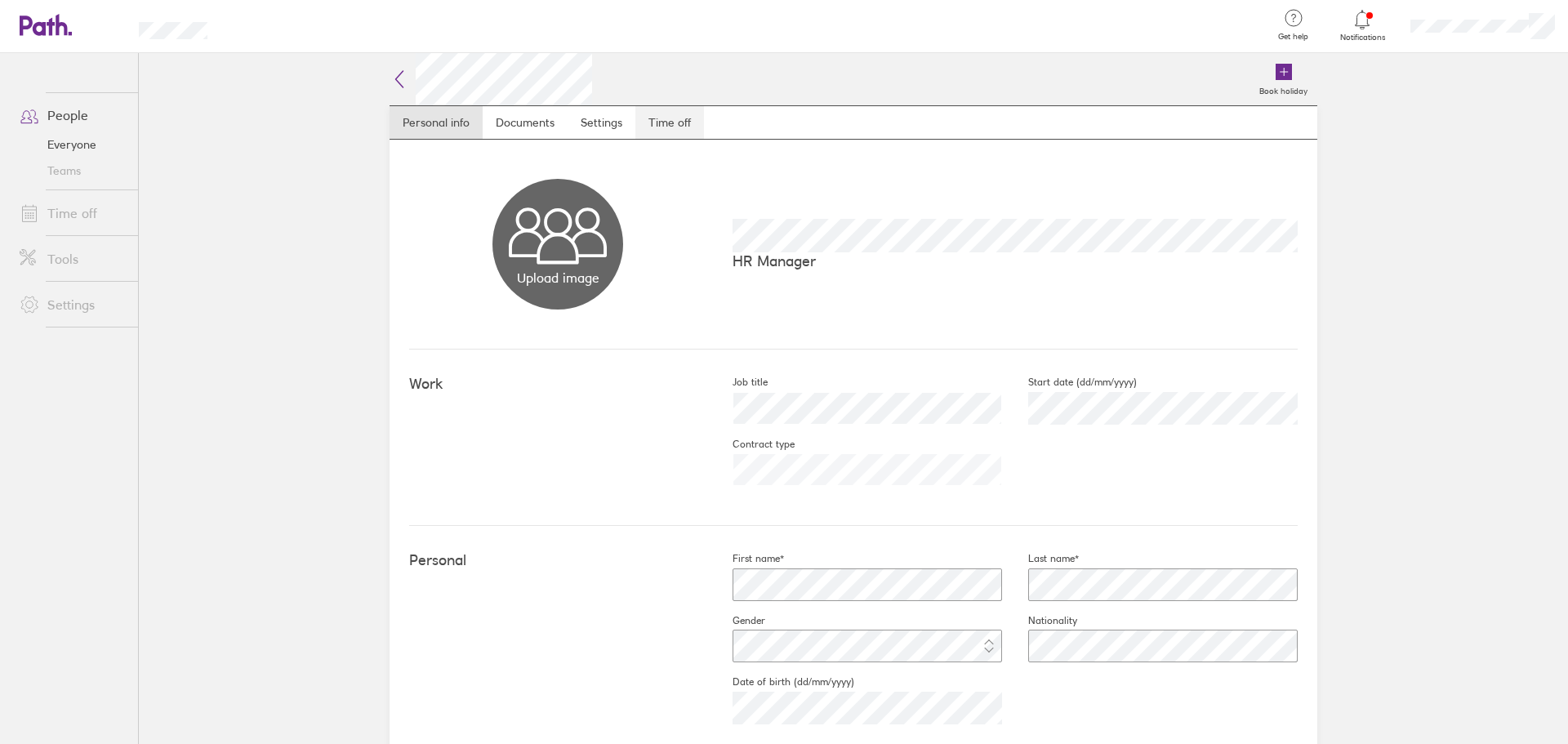
drag, startPoint x: 678, startPoint y: 121, endPoint x: 690, endPoint y: 137, distance: 20.0
click at [678, 121] on link "Time off" at bounding box center [669, 122] width 69 height 33
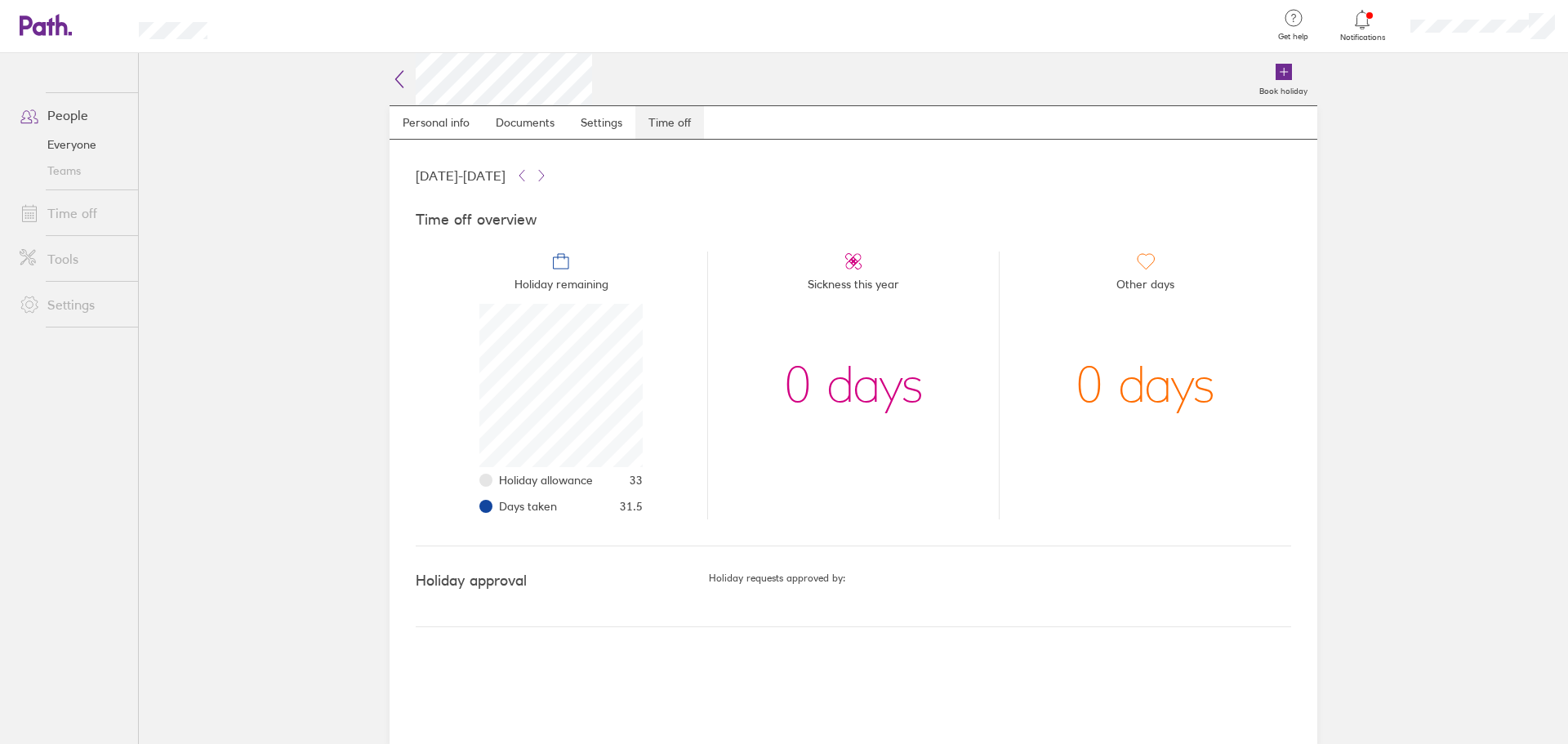
scroll to position [163, 163]
drag, startPoint x: 657, startPoint y: 511, endPoint x: 489, endPoint y: 474, distance: 172.0
click at [489, 474] on li "Holiday remaining Holiday allowance 33 Days taken 31.5" at bounding box center [562, 386] width 291 height 268
click at [744, 530] on div "Time off overview Holiday remaining Holiday allowance 33 Days taken 31.5 Sickne…" at bounding box center [853, 366] width 875 height 361
drag, startPoint x: 668, startPoint y: 515, endPoint x: 498, endPoint y: 477, distance: 174.2
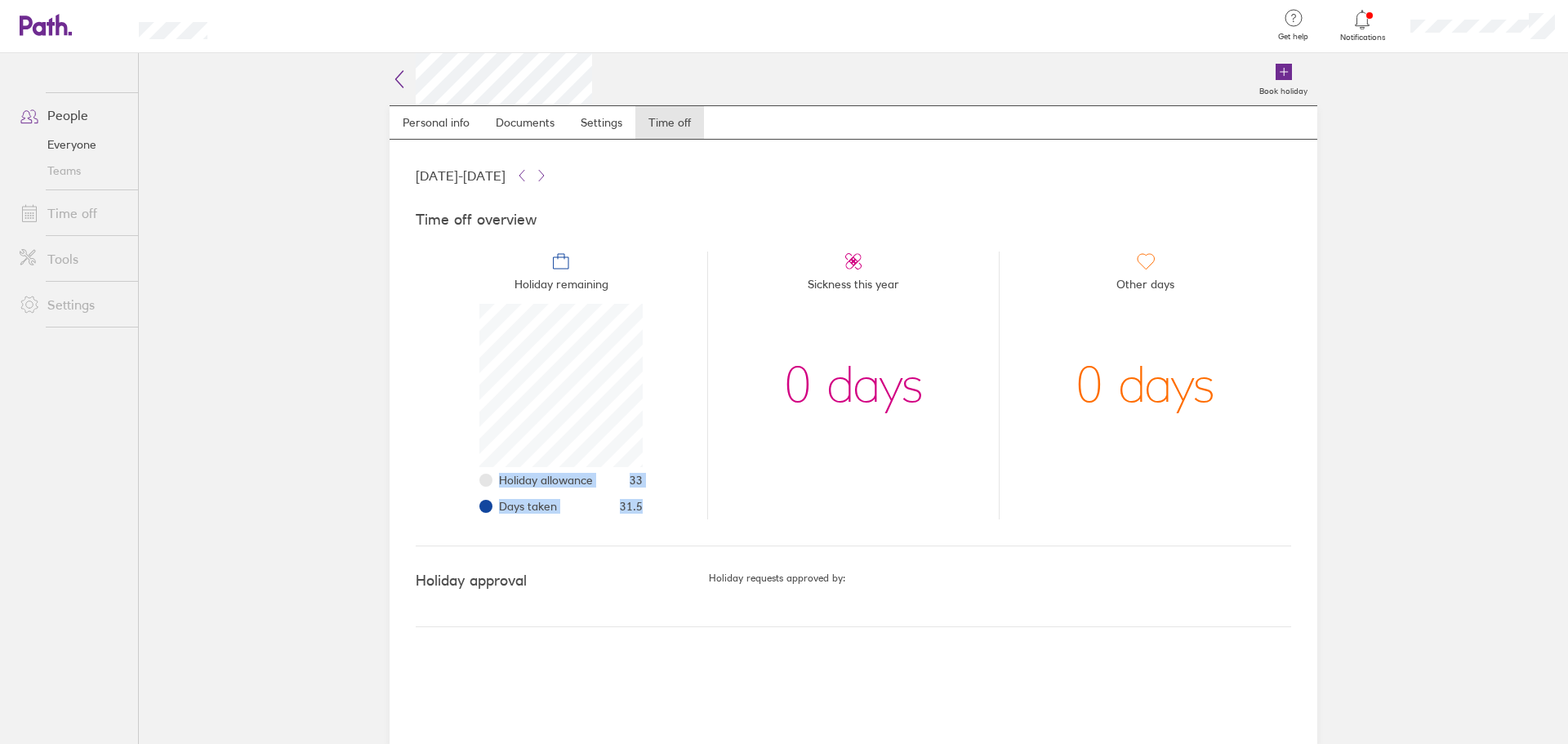
click at [498, 477] on li "Holiday remaining Holiday allowance 33 Days taken 31.5" at bounding box center [562, 386] width 291 height 268
click at [681, 516] on li "Holiday remaining Holiday allowance 33 Days taken 31.5" at bounding box center [562, 386] width 291 height 268
drag, startPoint x: 647, startPoint y: 517, endPoint x: 461, endPoint y: 476, distance: 190.5
click at [455, 474] on li "Holiday remaining Holiday allowance 33 Days taken 31.5" at bounding box center [562, 386] width 291 height 268
click at [937, 507] on li "Sickness this year 0 days" at bounding box center [853, 386] width 292 height 268
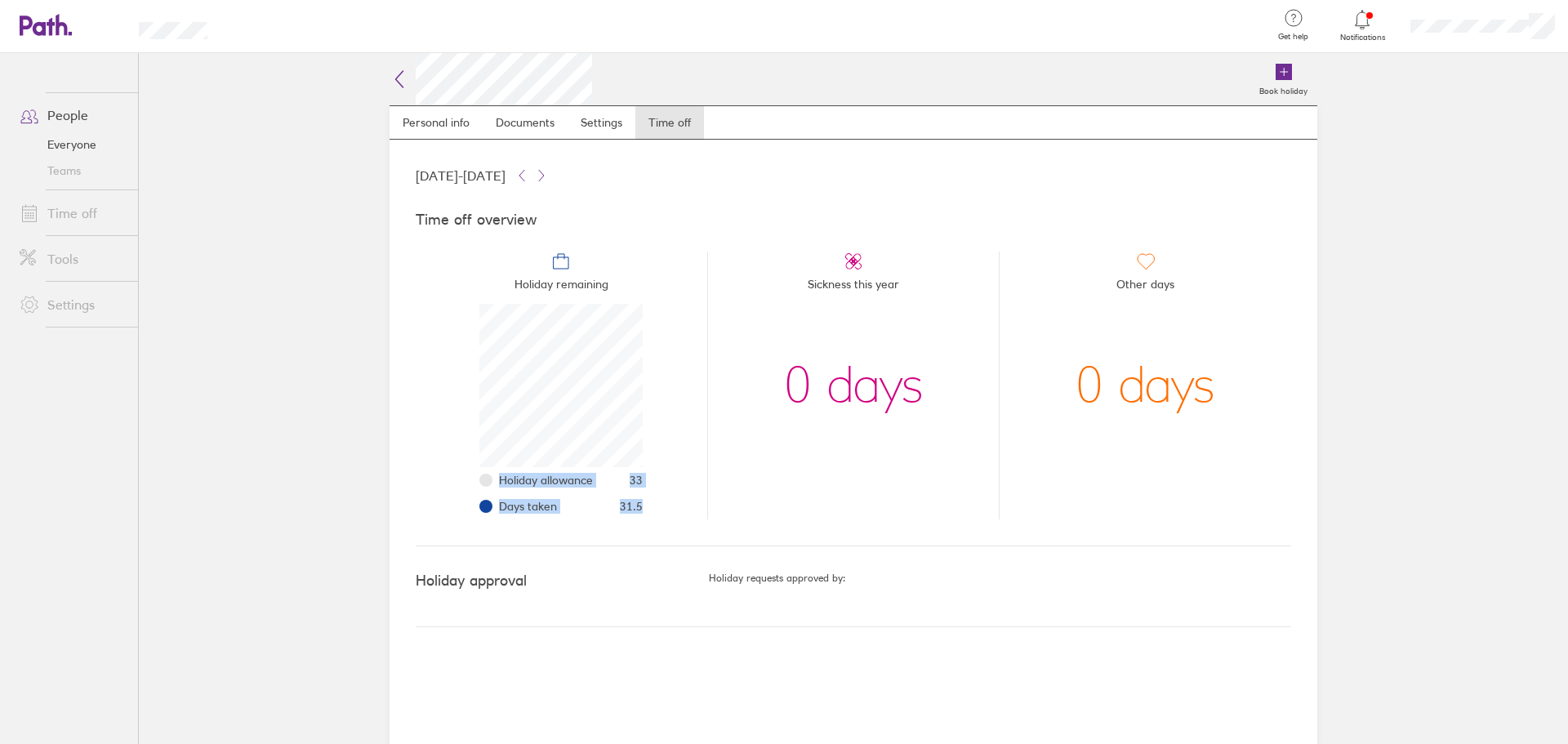
drag, startPoint x: 643, startPoint y: 520, endPoint x: 500, endPoint y: 476, distance: 149.6
click at [500, 476] on li "Holiday remaining Holiday allowance 33 Days taken 31.5" at bounding box center [562, 386] width 291 height 268
click at [545, 484] on span "Holiday allowance" at bounding box center [546, 480] width 94 height 13
